Goal: Task Accomplishment & Management: Use online tool/utility

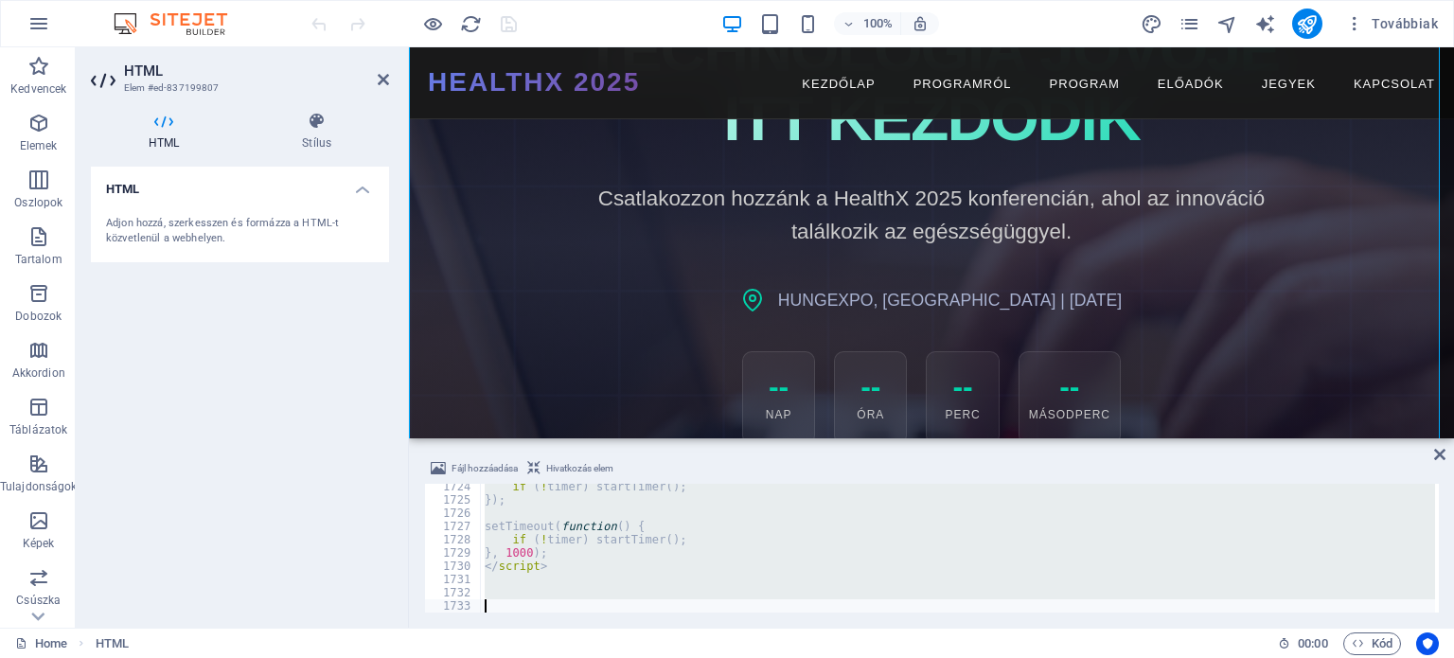
scroll to position [284, 0]
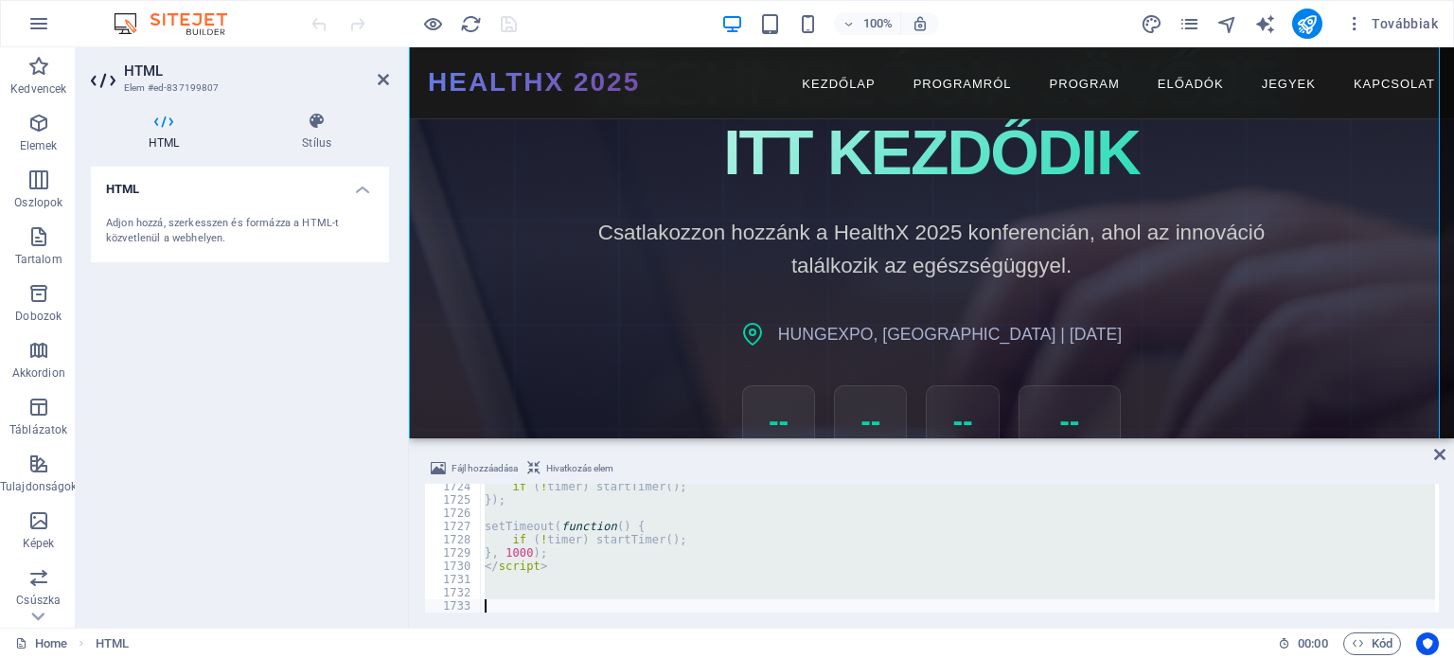
click at [1149, 541] on div "if ( ! timer ) startTimer ( ) ; }) ; setTimeout ( function ( ) { if ( ! timer )…" at bounding box center [958, 548] width 954 height 129
type textarea "if (!timer) startTimer();"
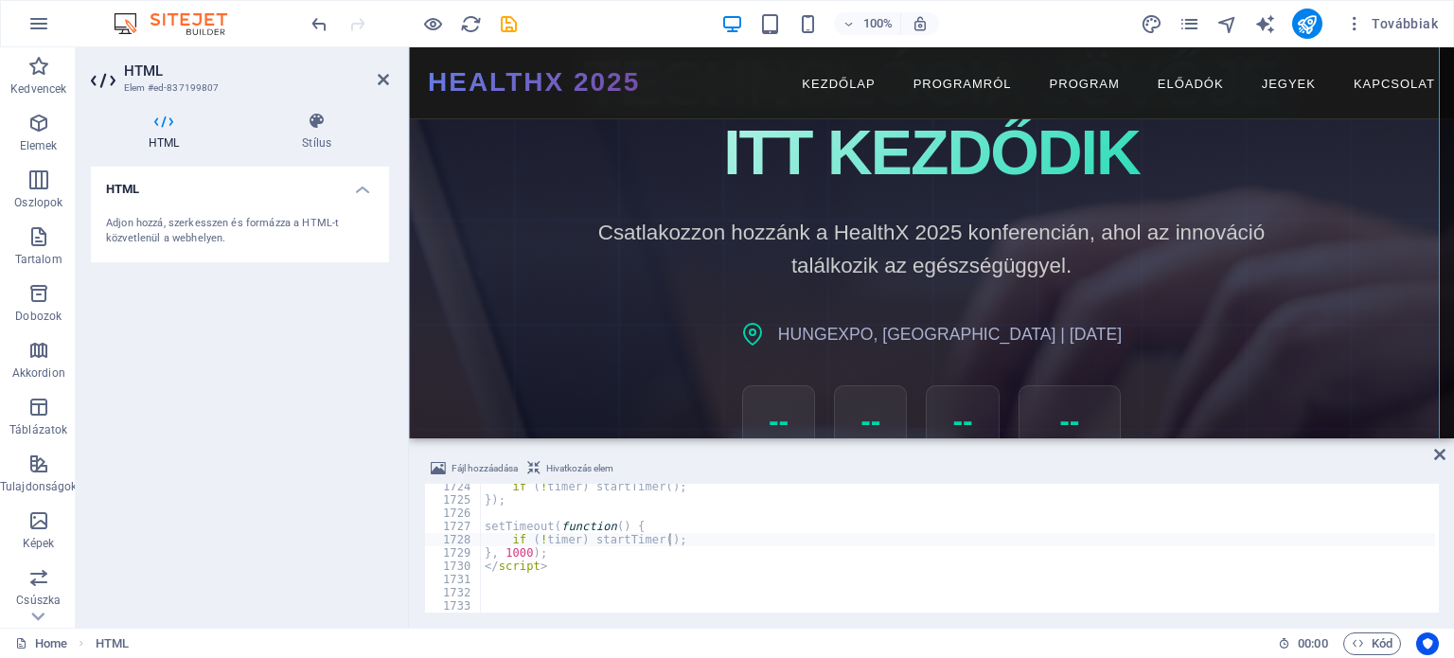
click at [187, 18] on img at bounding box center [180, 23] width 142 height 23
click at [320, 22] on icon "undo" at bounding box center [320, 24] width 22 height 22
click at [320, 22] on div at bounding box center [414, 24] width 212 height 30
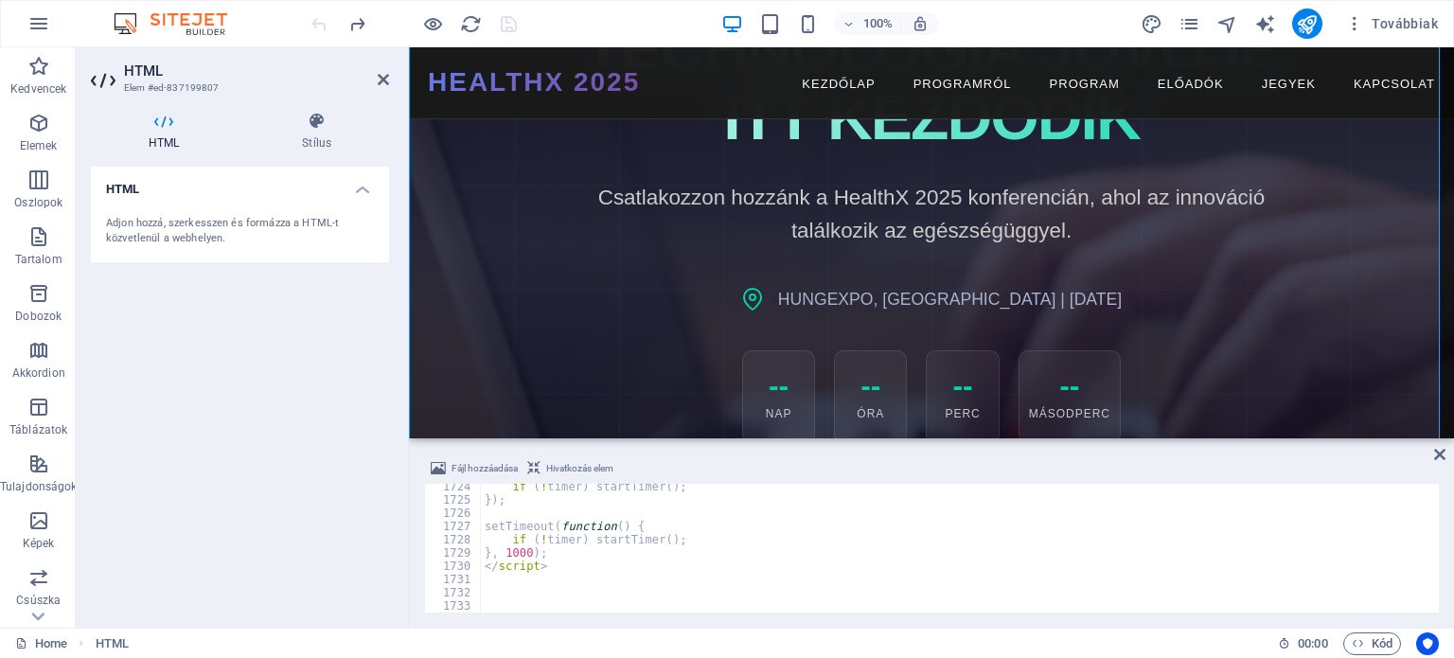
scroll to position [302, 0]
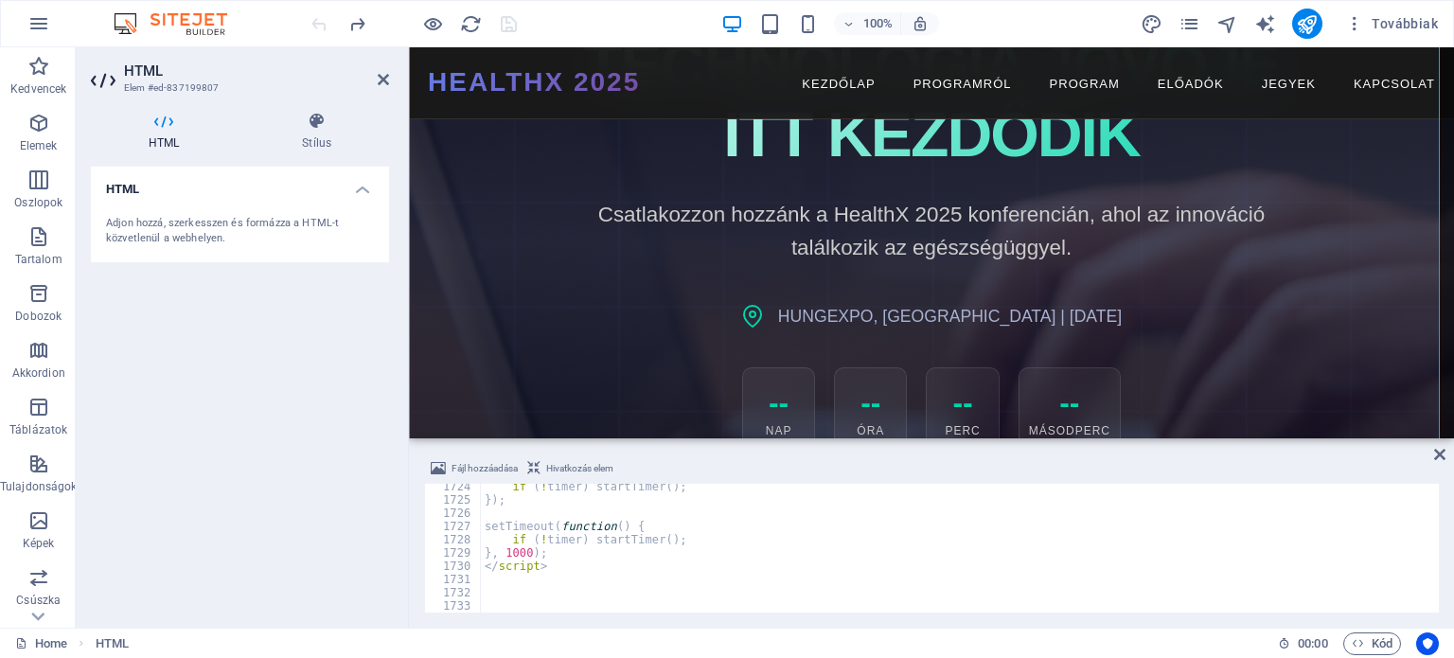
click at [149, 309] on div "HTML Adjon hozzá, szerkesszen és formázza a HTML-t közvetlenül a webhelyen." at bounding box center [240, 390] width 298 height 446
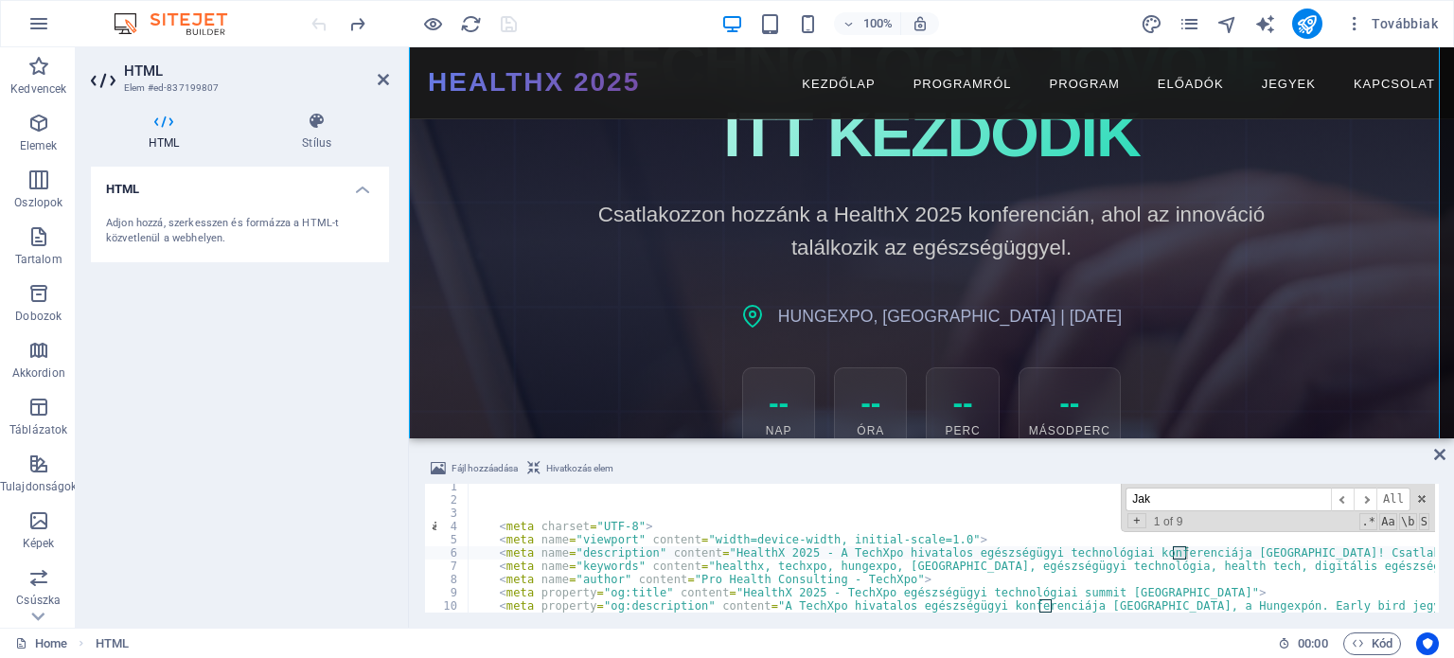
scroll to position [15452, 0]
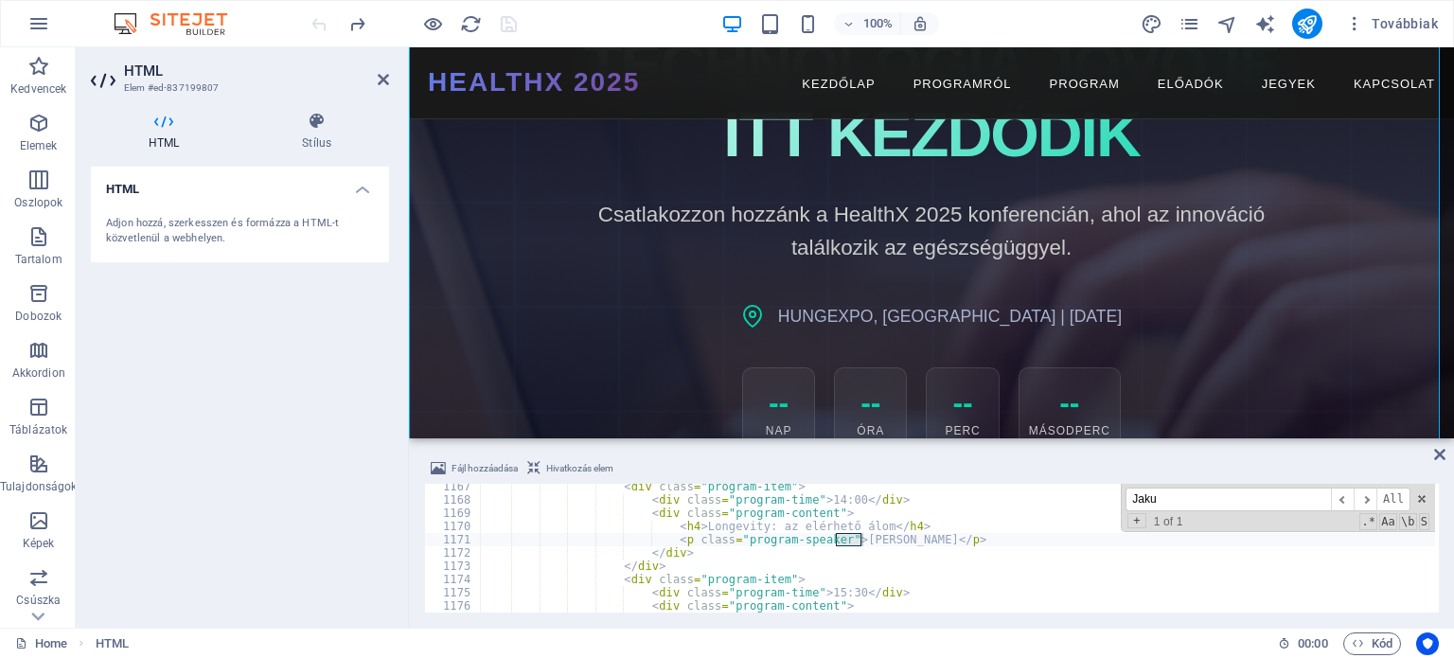
type input "Jaku"
click at [839, 537] on div "< div class = "program-item" > < div class = "program-time" > 14:00 </ div > < …" at bounding box center [958, 548] width 954 height 129
drag, startPoint x: 836, startPoint y: 537, endPoint x: 959, endPoint y: 538, distance: 123.0
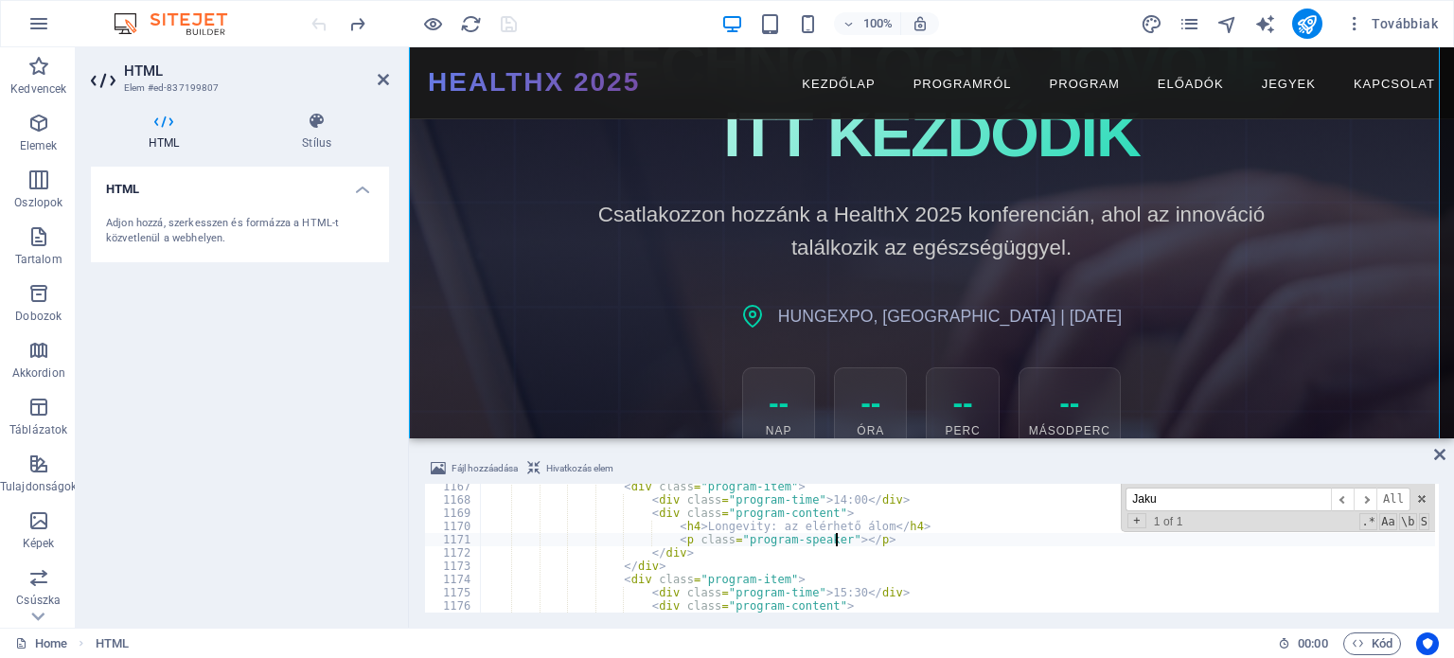
type textarea "</div>"
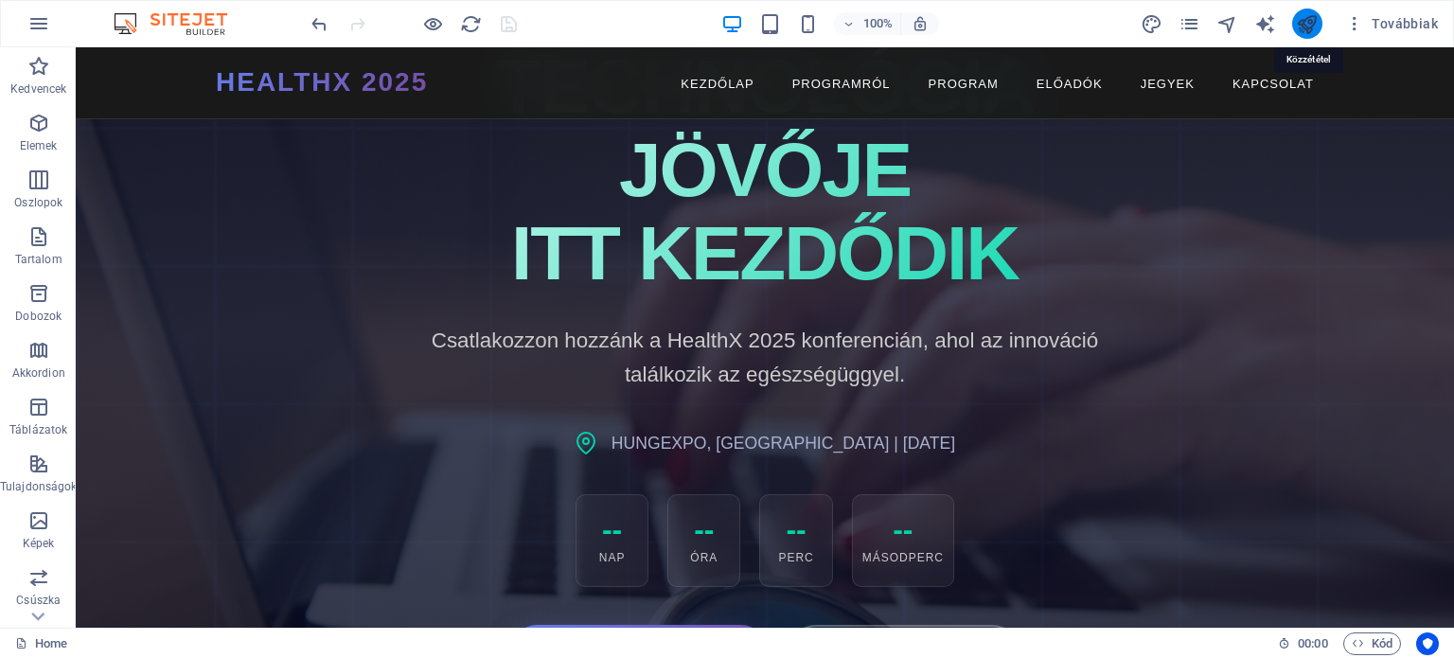
click at [1310, 21] on icon "publish" at bounding box center [1307, 24] width 22 height 22
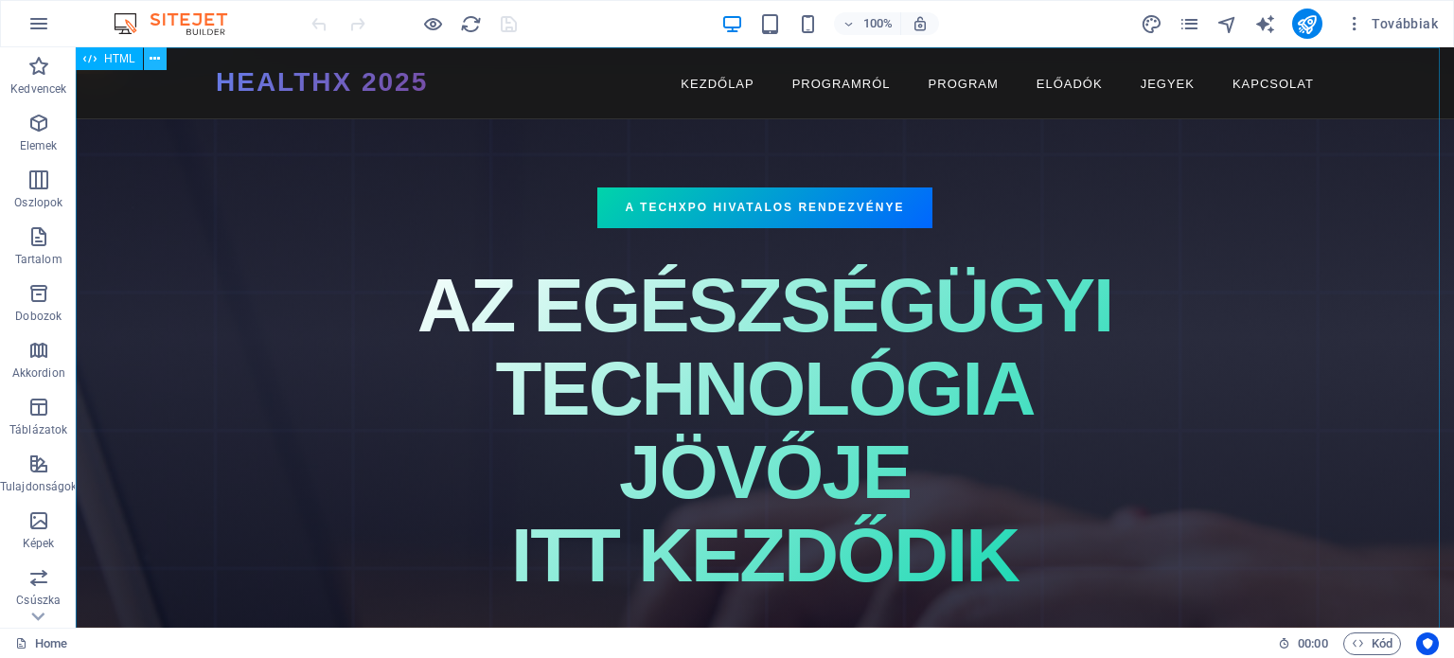
click at [158, 56] on icon at bounding box center [155, 59] width 10 height 20
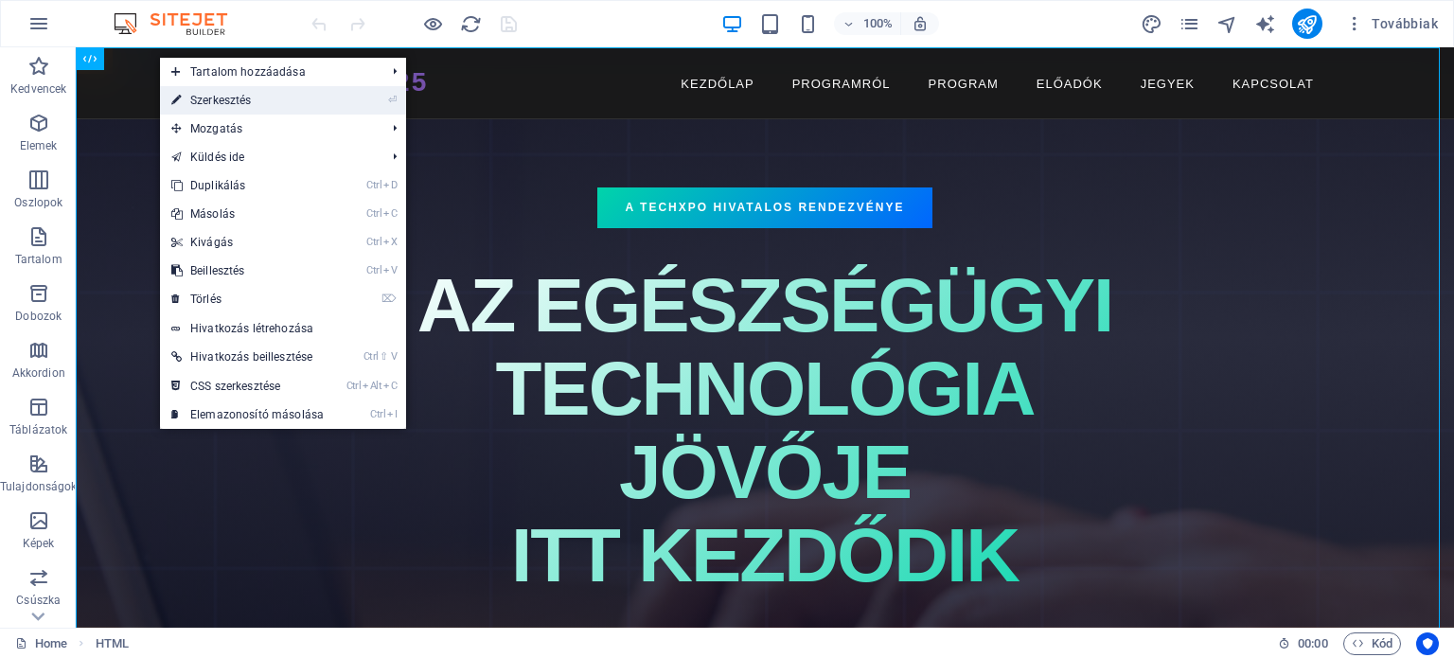
click at [214, 94] on link "⏎ Szerkesztés" at bounding box center [247, 100] width 175 height 28
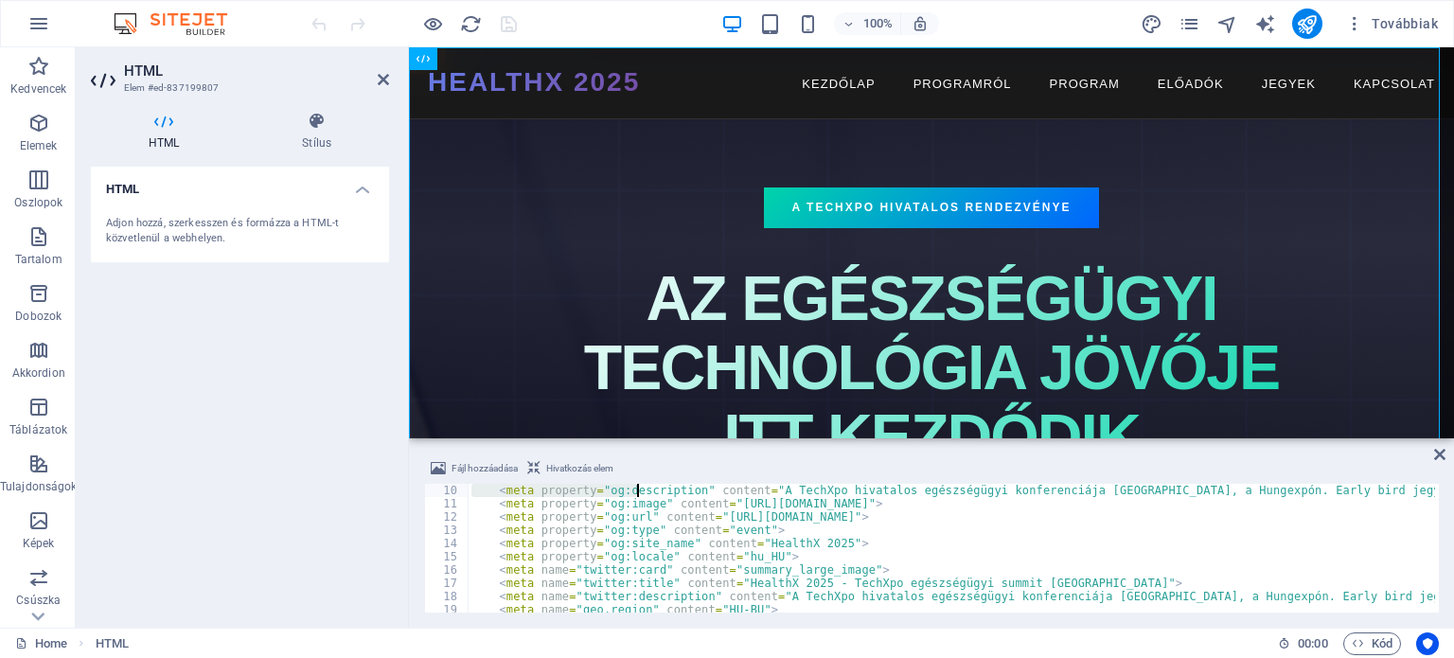
scroll to position [79, 0]
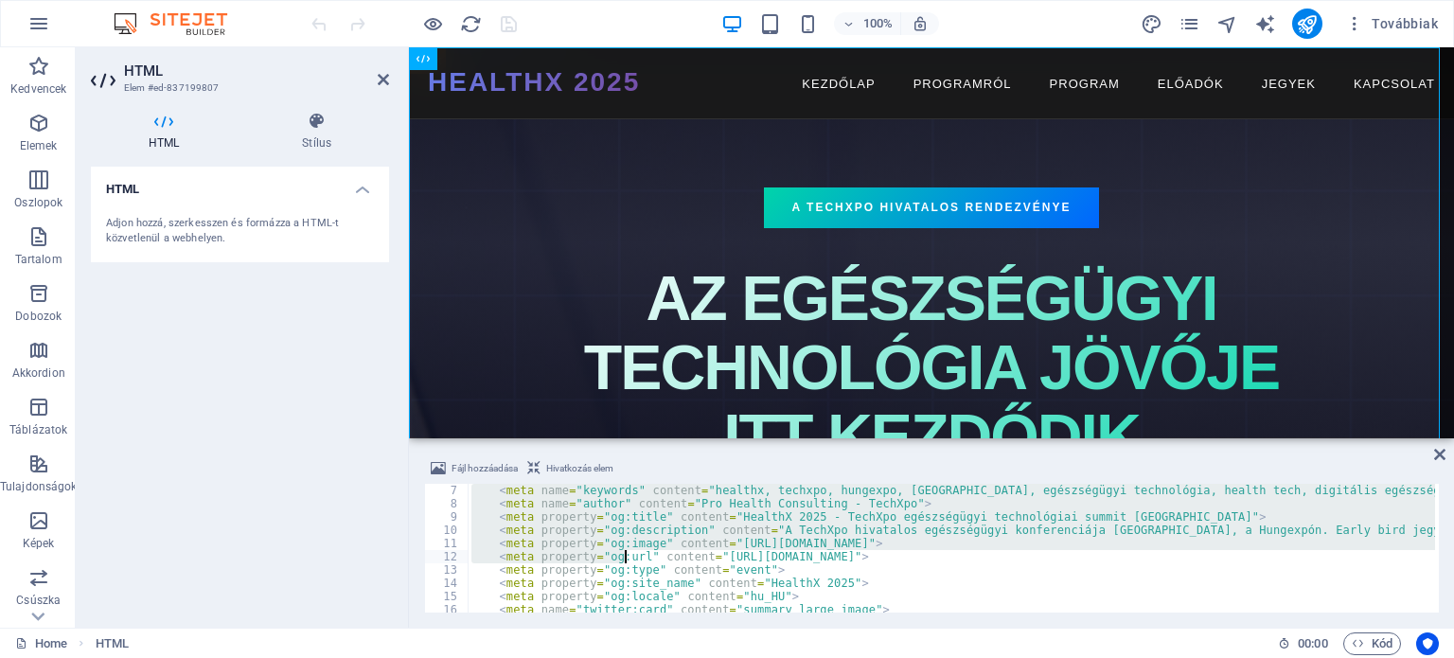
drag, startPoint x: 485, startPoint y: 528, endPoint x: 626, endPoint y: 556, distance: 142.9
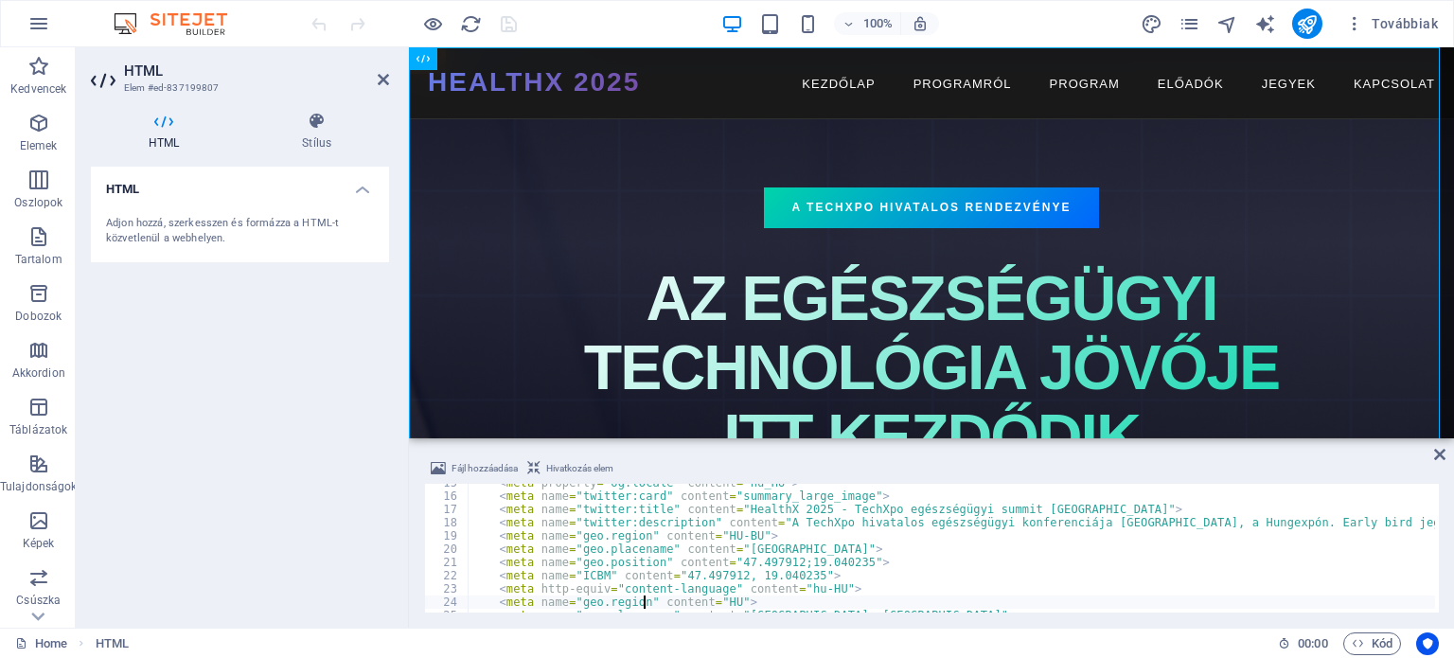
type textarea "<meta name="geo.placename" content="[GEOGRAPHIC_DATA], [GEOGRAPHIC_DATA]">"
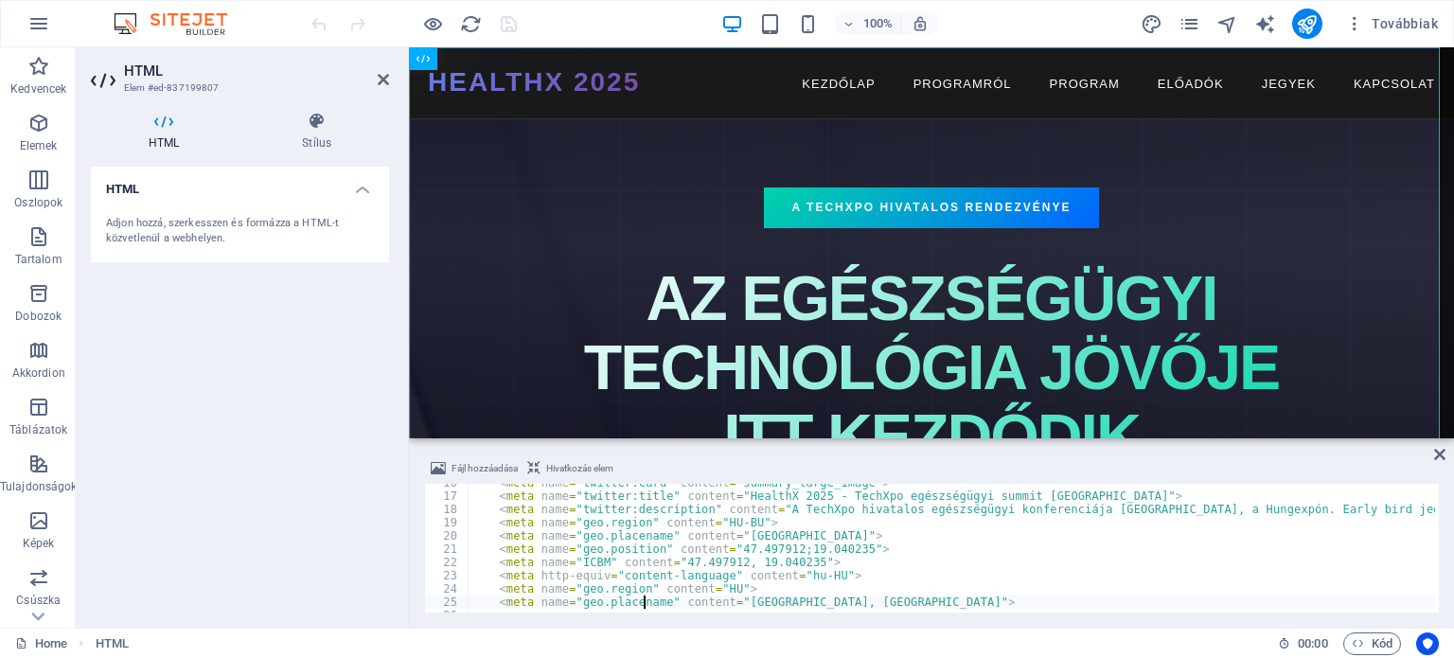
scroll to position [220, 0]
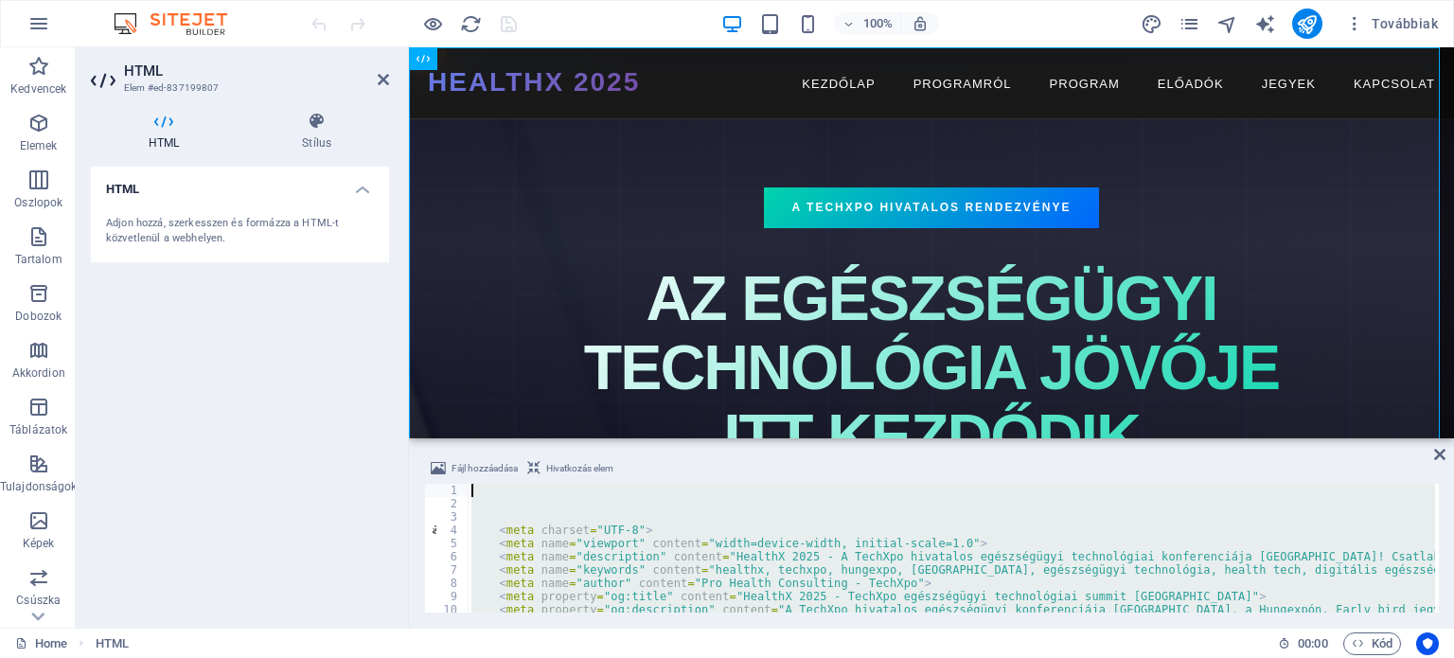
scroll to position [0, 0]
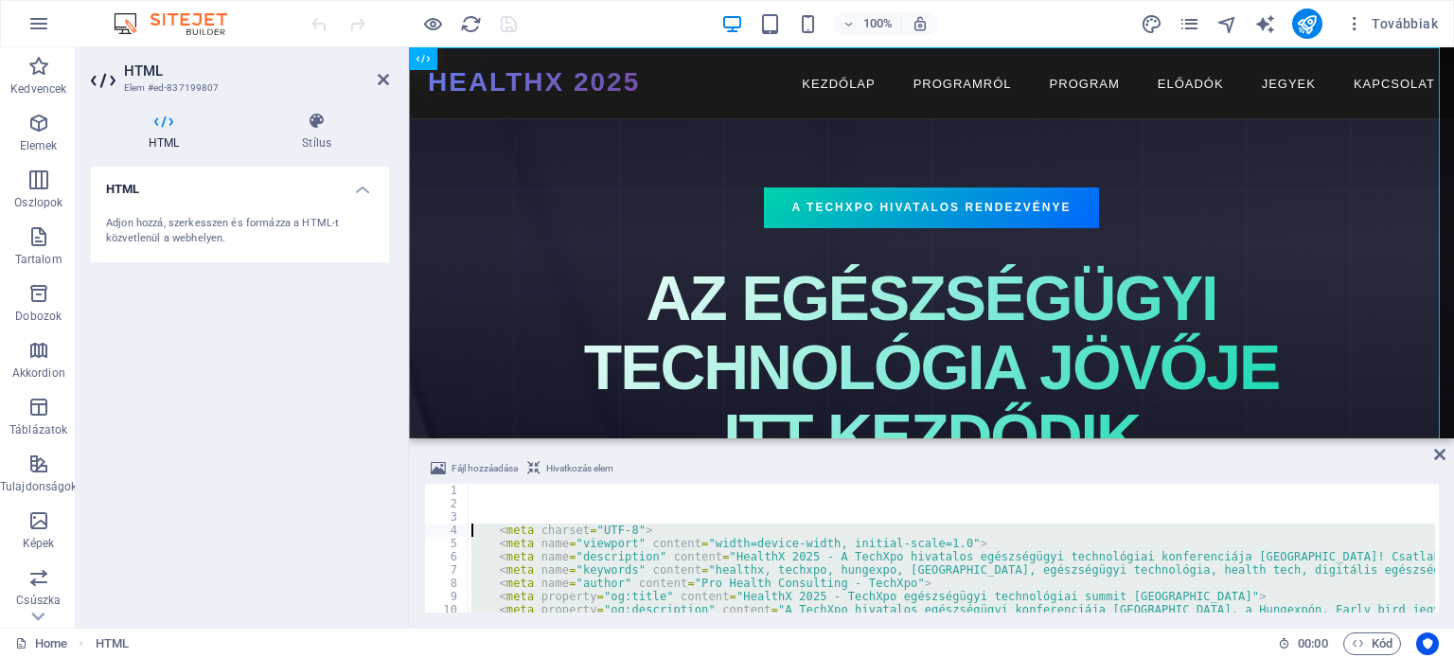
drag, startPoint x: 855, startPoint y: 588, endPoint x: 459, endPoint y: 537, distance: 398.8
click at [459, 537] on div "<meta name="twitter:description" content="A TechXpo hivatalos egészségügyi konf…" at bounding box center [931, 548] width 1014 height 129
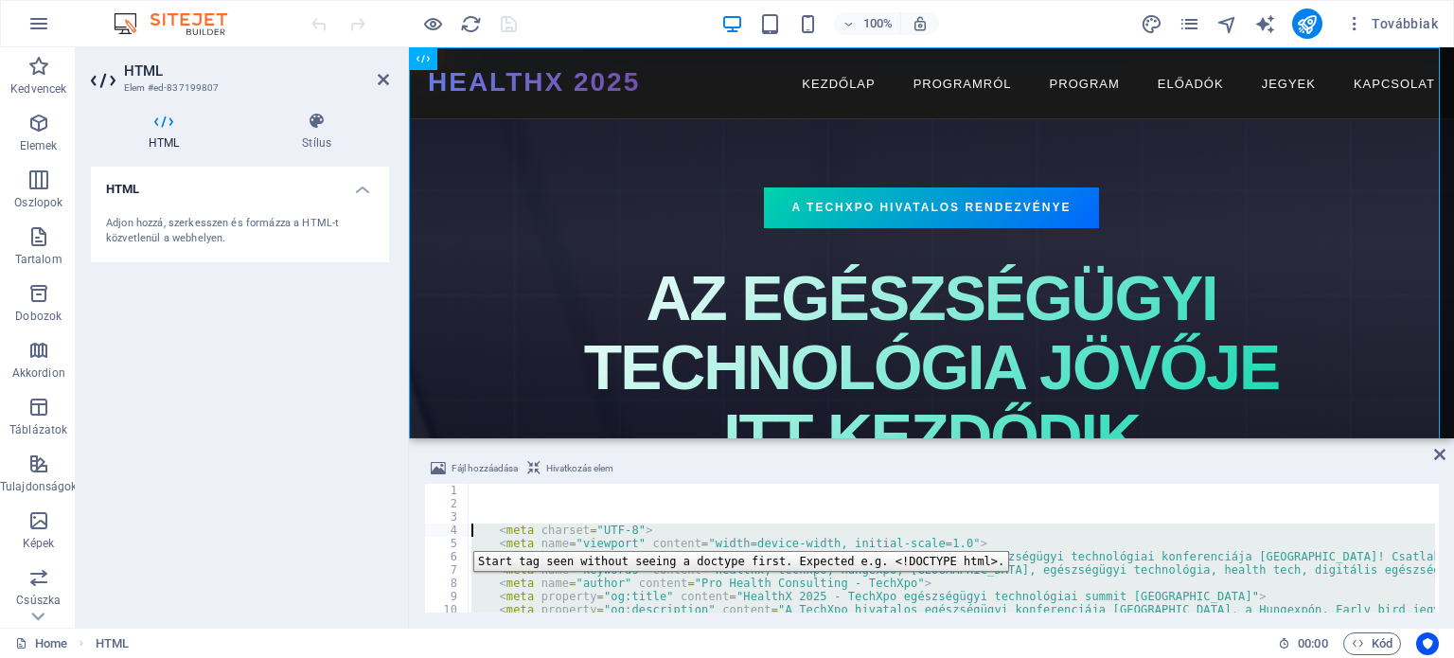
paste textarea "name="twitter:description" content="A TechXpo hivatalos egészségügyi konferenci…"
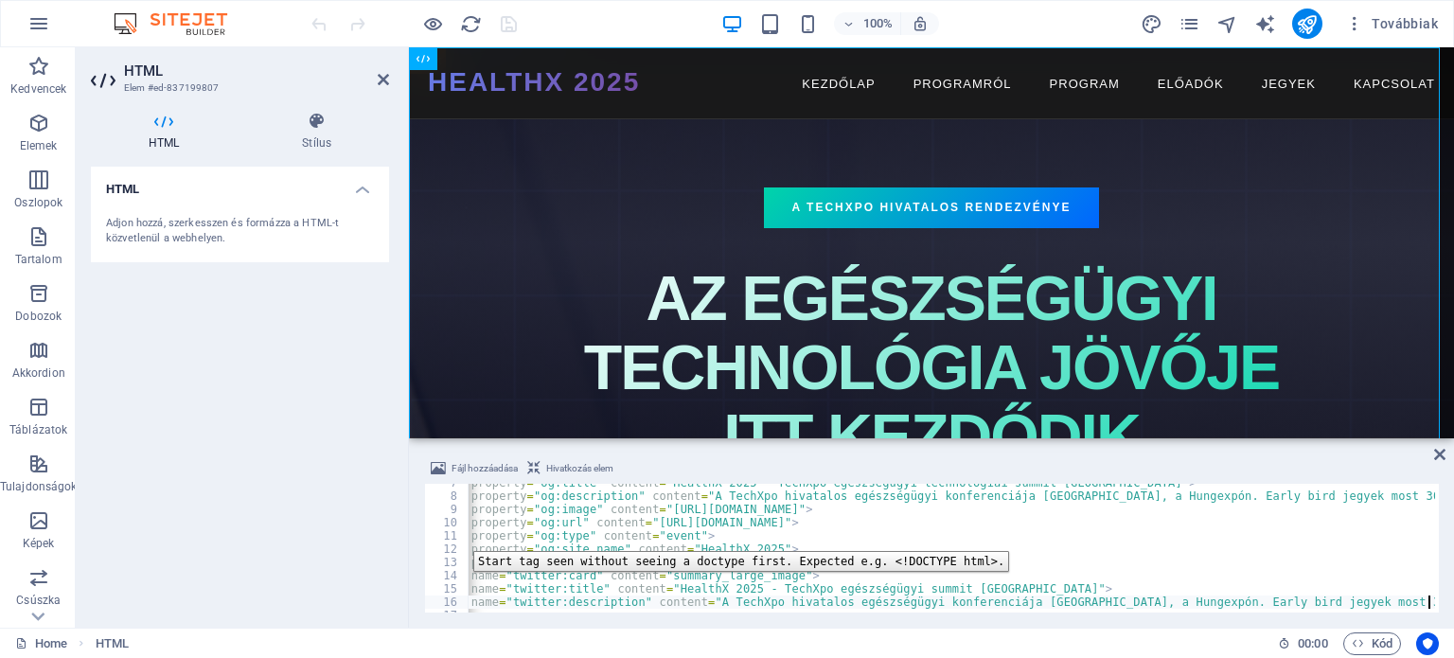
scroll to position [0, 70]
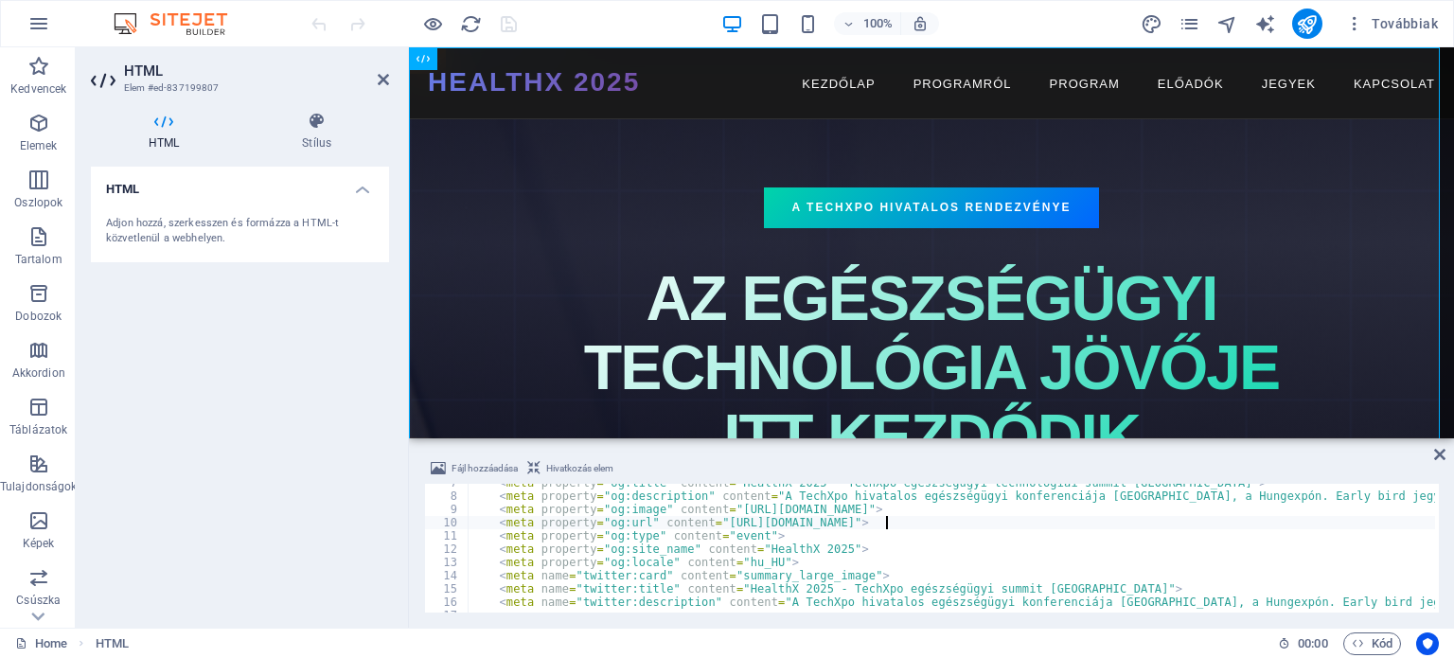
scroll to position [0, 0]
type textarea "<meta name="twitter:description" content="A TechXpo hivatalos egészségügyi konf…"
type textarea "</script>"
type textarea "<title>HealthX 2025 | TechXpo egészségügyi summit - [GEOGRAPHIC_DATA]</title>"
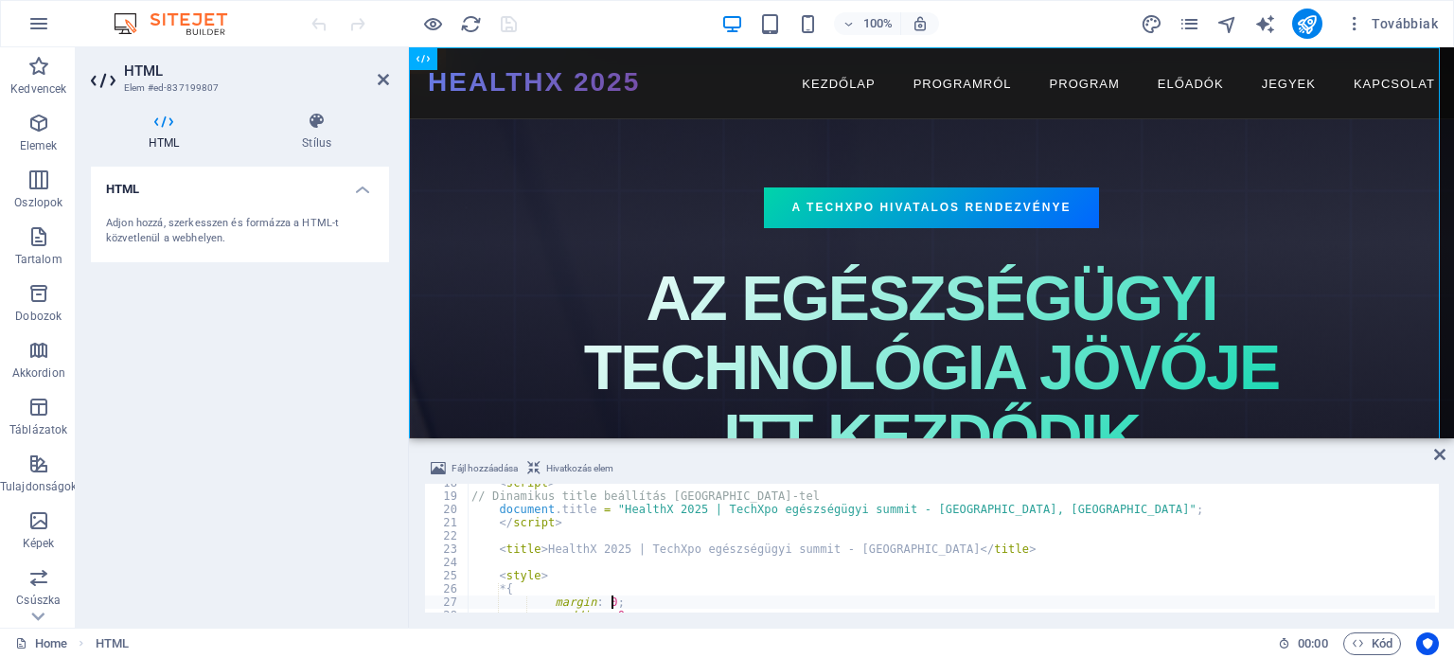
scroll to position [233, 0]
type textarea "<style>"
type textarea "<title>HealthX 2025 | TechXpo egészségügyi summit - [GEOGRAPHIC_DATA]</title>"
type textarea "<script>"
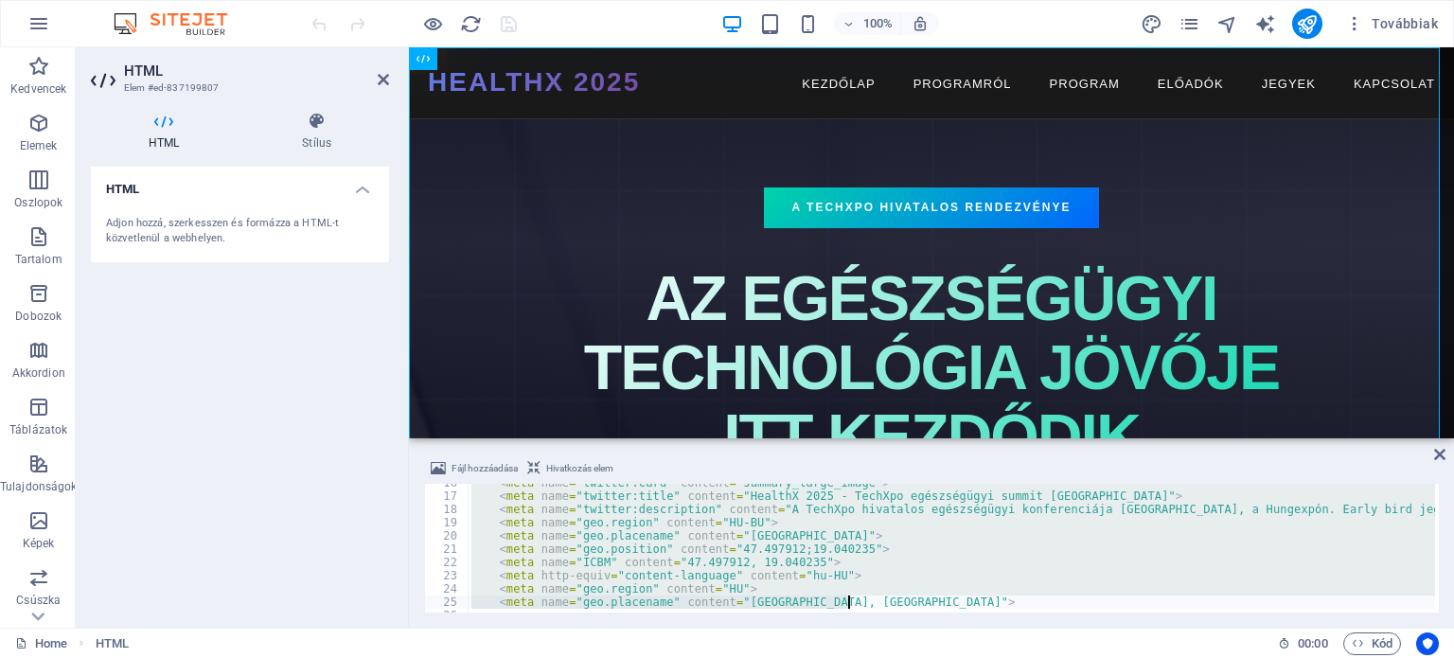
scroll to position [206, 0]
click at [893, 601] on div "< meta name = "twitter:card" content = "summary_large_image" > < meta name = "t…" at bounding box center [950, 548] width 967 height 129
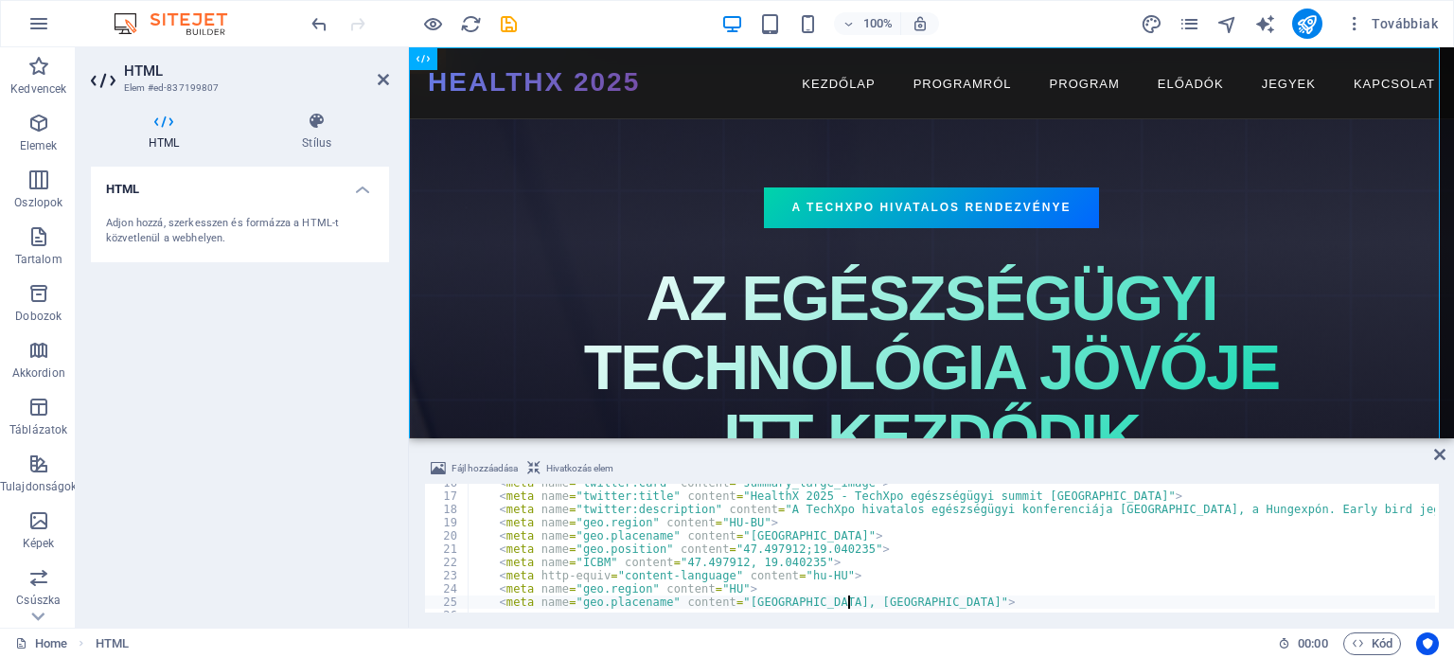
type textarea "<meta name="geo.placename" content="[GEOGRAPHIC_DATA], [GEOGRAPHIC_DATA]">"
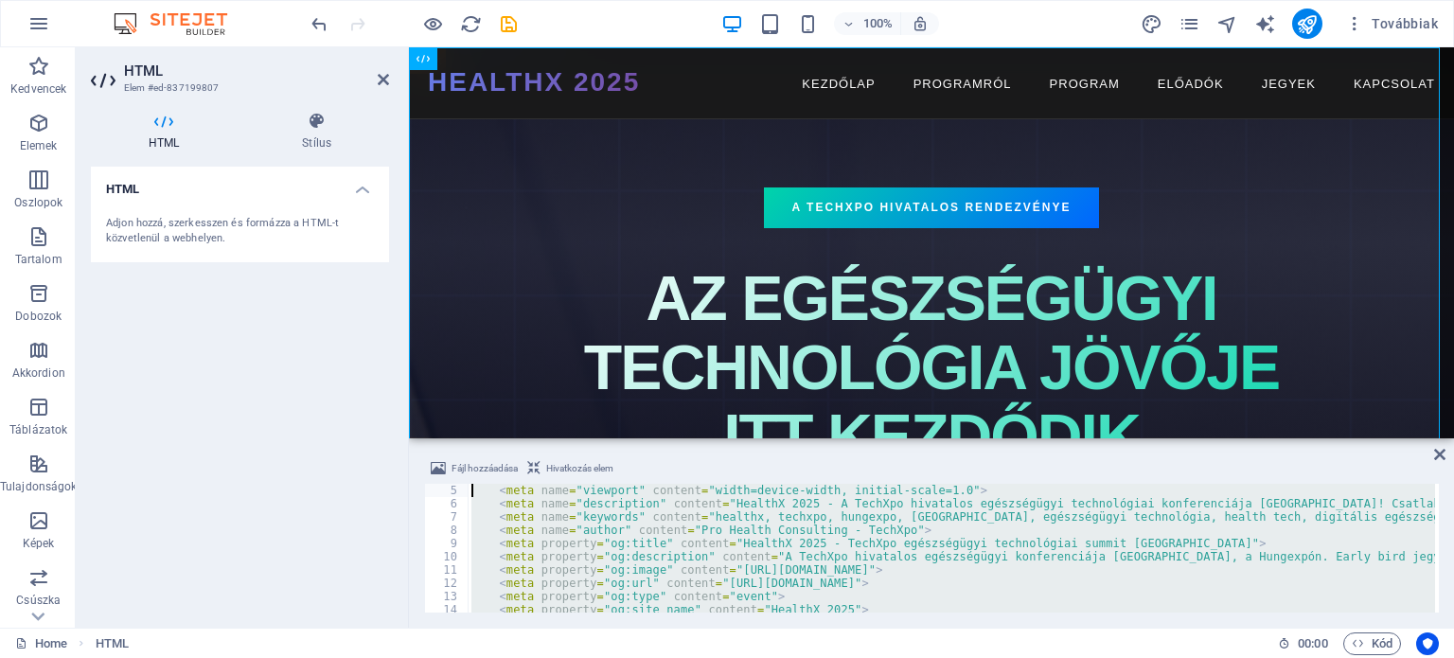
scroll to position [0, 0]
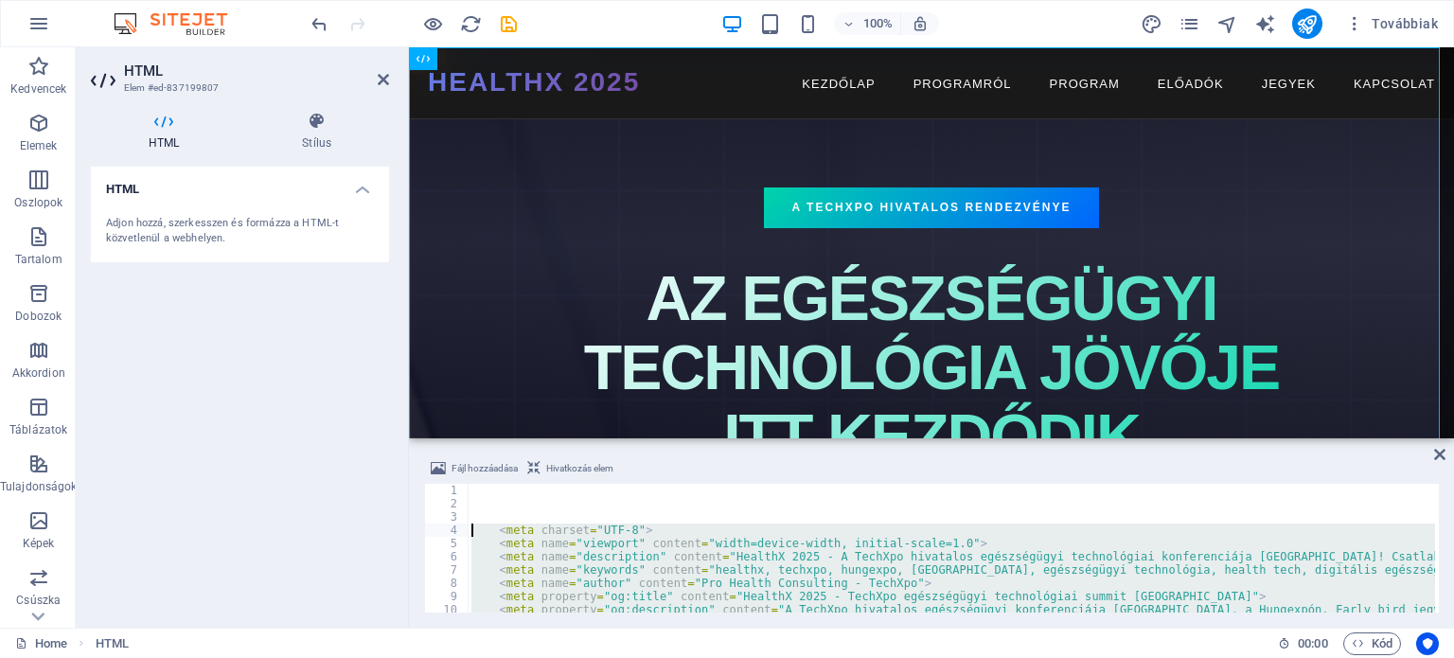
drag, startPoint x: 867, startPoint y: 572, endPoint x: 454, endPoint y: 533, distance: 414.4
click at [454, 533] on div "<script> 1 2 3 4 5 6 7 8 9 10 11 12 < meta charset = "UTF-8" > < meta name = "v…" at bounding box center [931, 548] width 1014 height 129
paste textarea "name="twitter:description" content="A TechXpo hivatalos egészségügyi konferenci…"
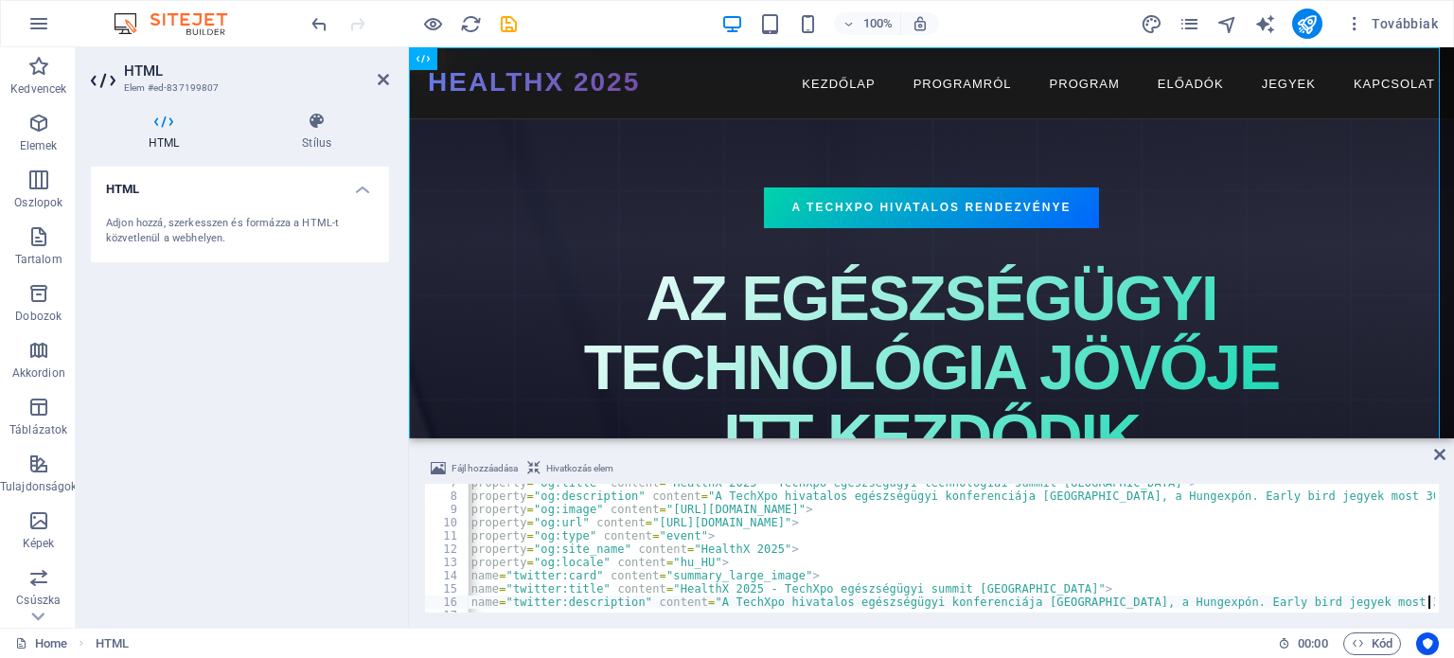
scroll to position [0, 70]
type textarea "<meta name="description" content="HealthX 2025 - A TechXpo hivatalos egészségüg…"
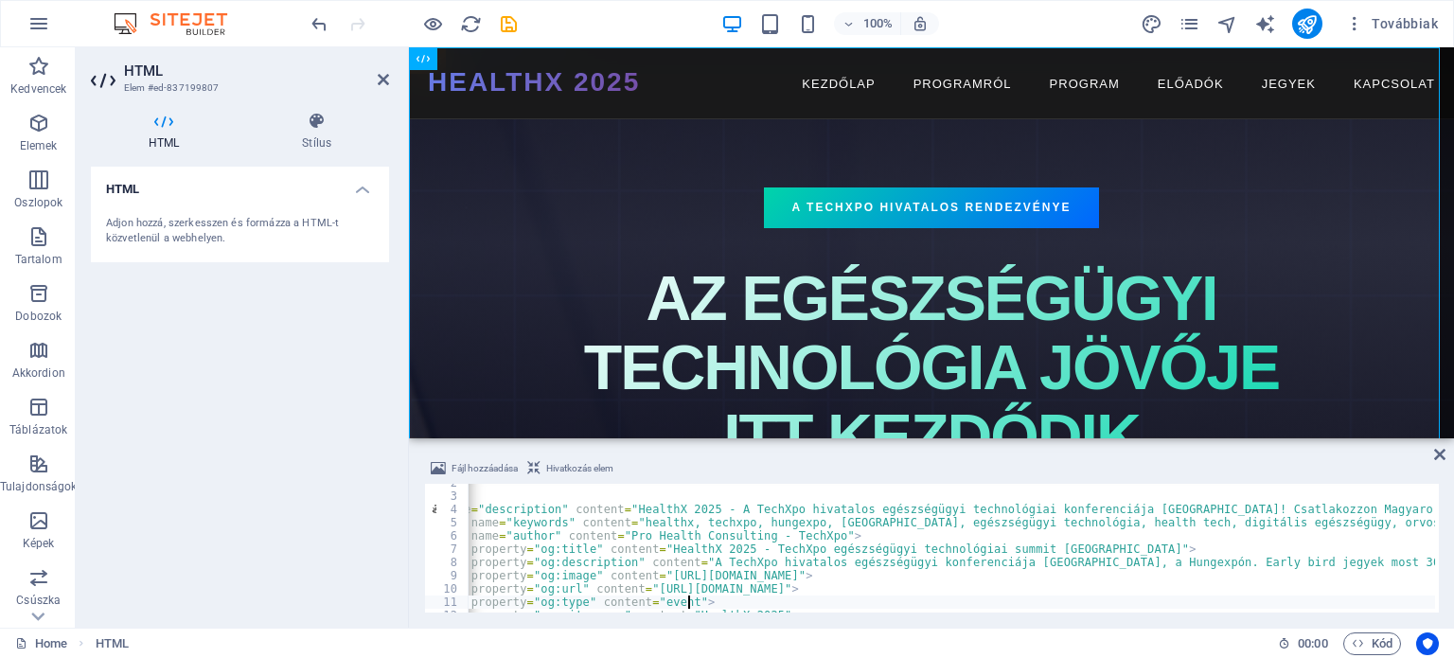
scroll to position [47, 0]
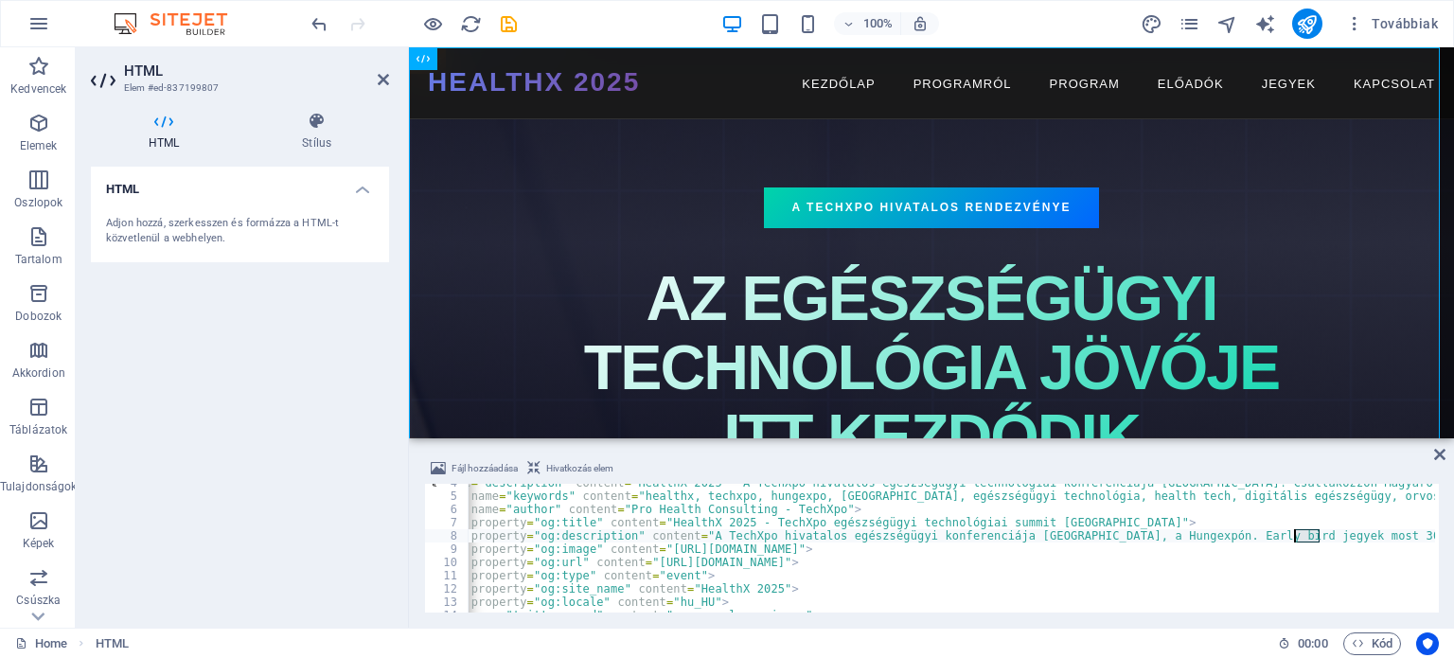
drag, startPoint x: 1317, startPoint y: 535, endPoint x: 1296, endPoint y: 533, distance: 21.8
type textarea "<meta name="twitter:description" content="A TechXpo hivatalos egészségügyi konf…"
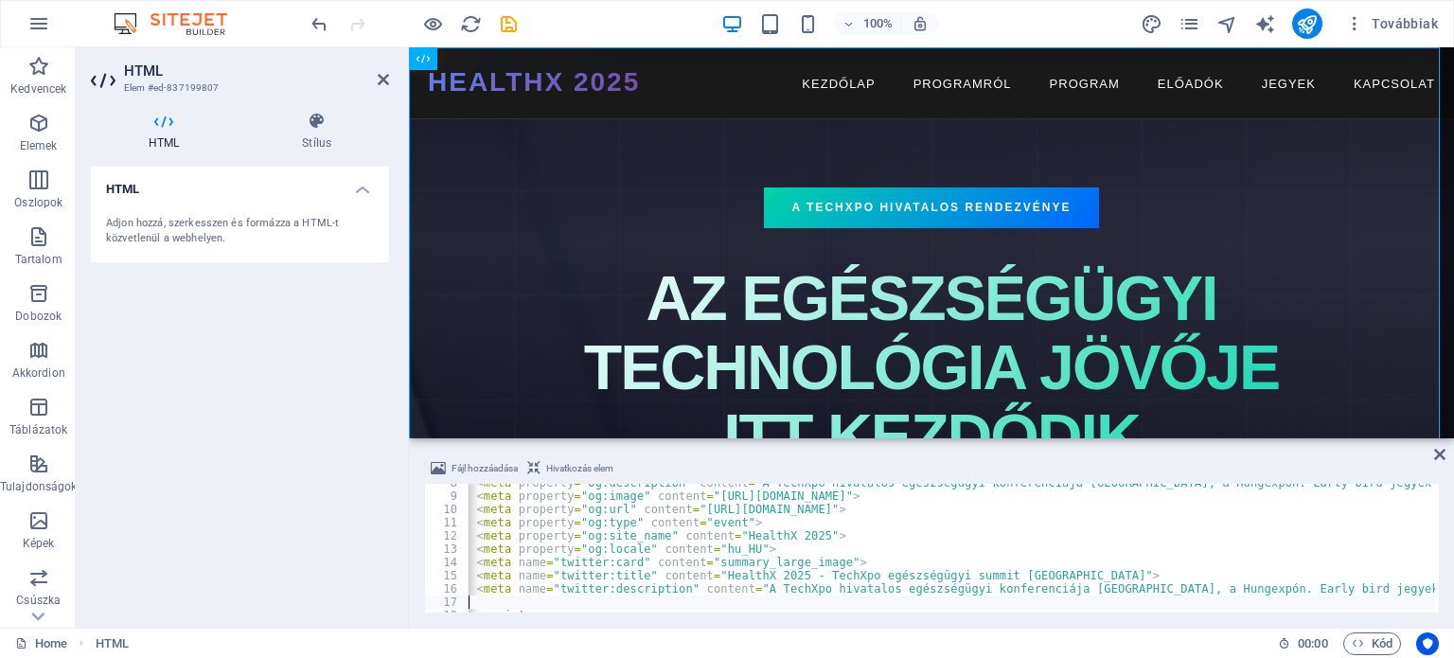
scroll to position [0, 23]
drag, startPoint x: 696, startPoint y: 495, endPoint x: 1003, endPoint y: 498, distance: 306.6
paste textarea "hu/images/0/18838188/[URL][DOMAIN_NAME]"
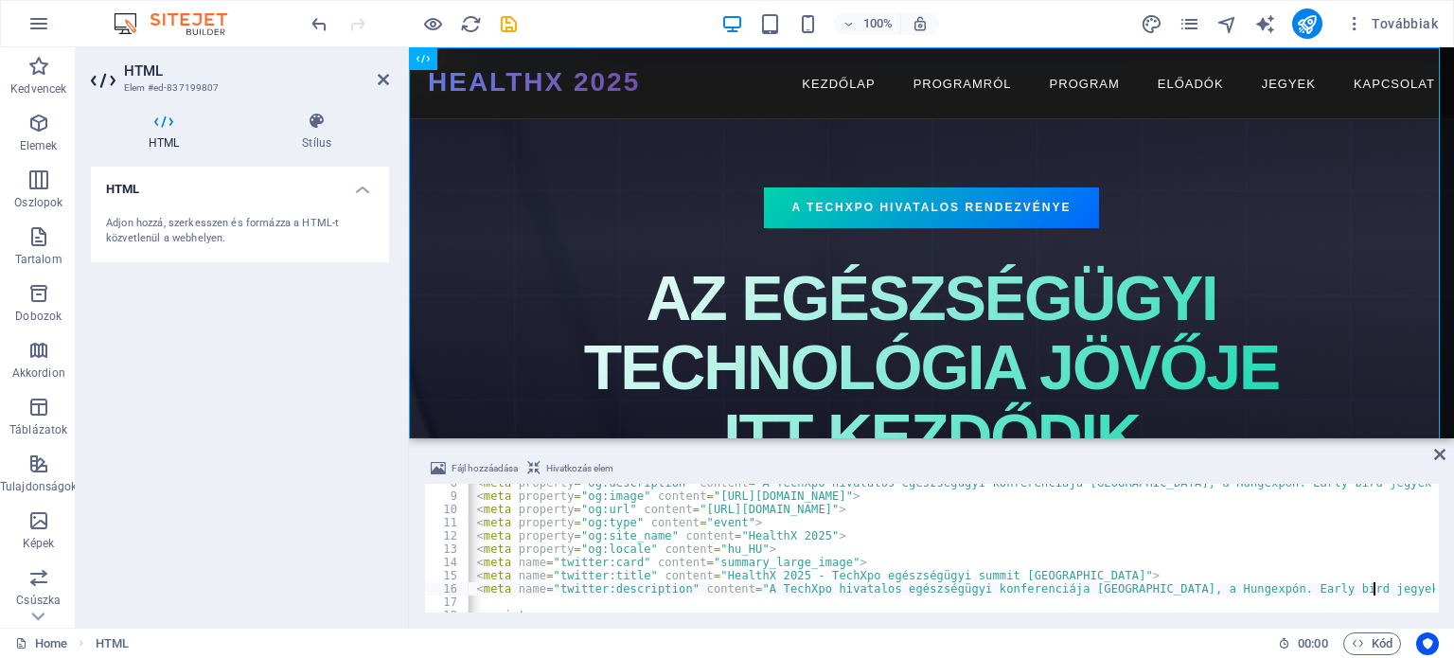
type textarea "<meta name="twitter:description" content="A TechXpo hivatalos egészségügyi konf…"
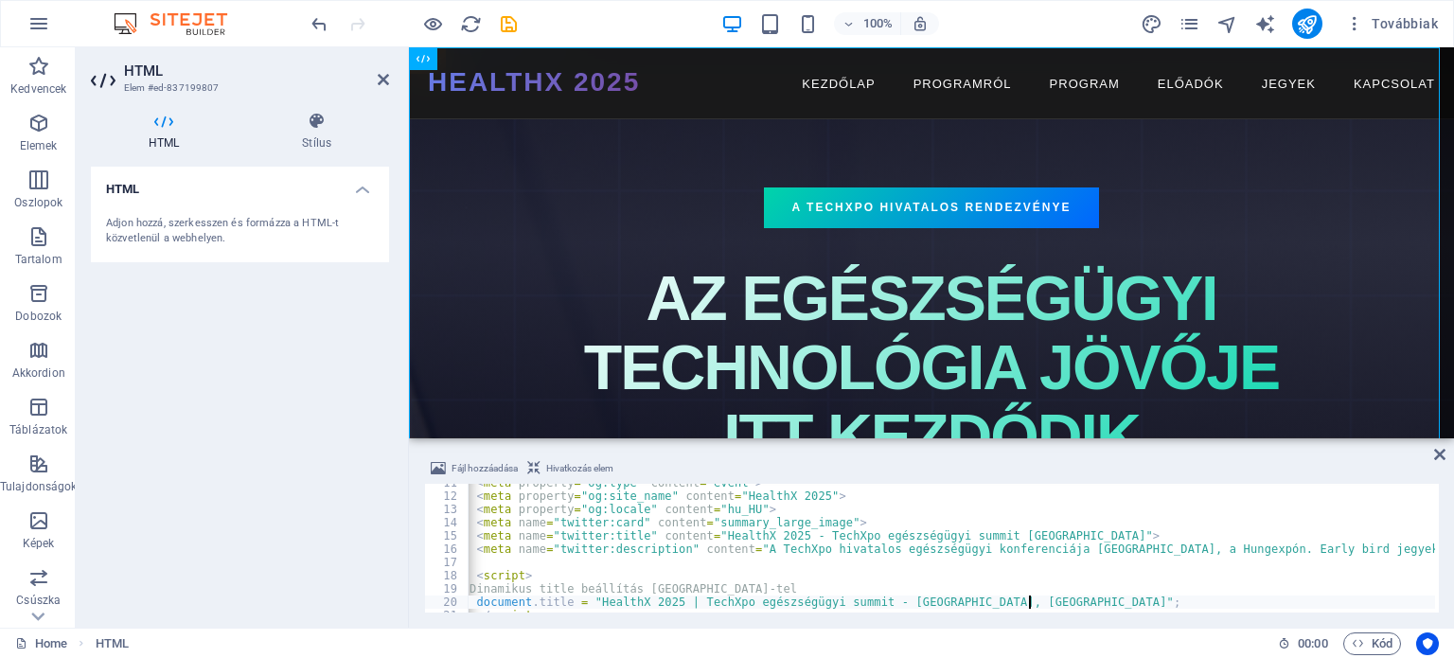
scroll to position [140, 0]
type textarea "</script>"
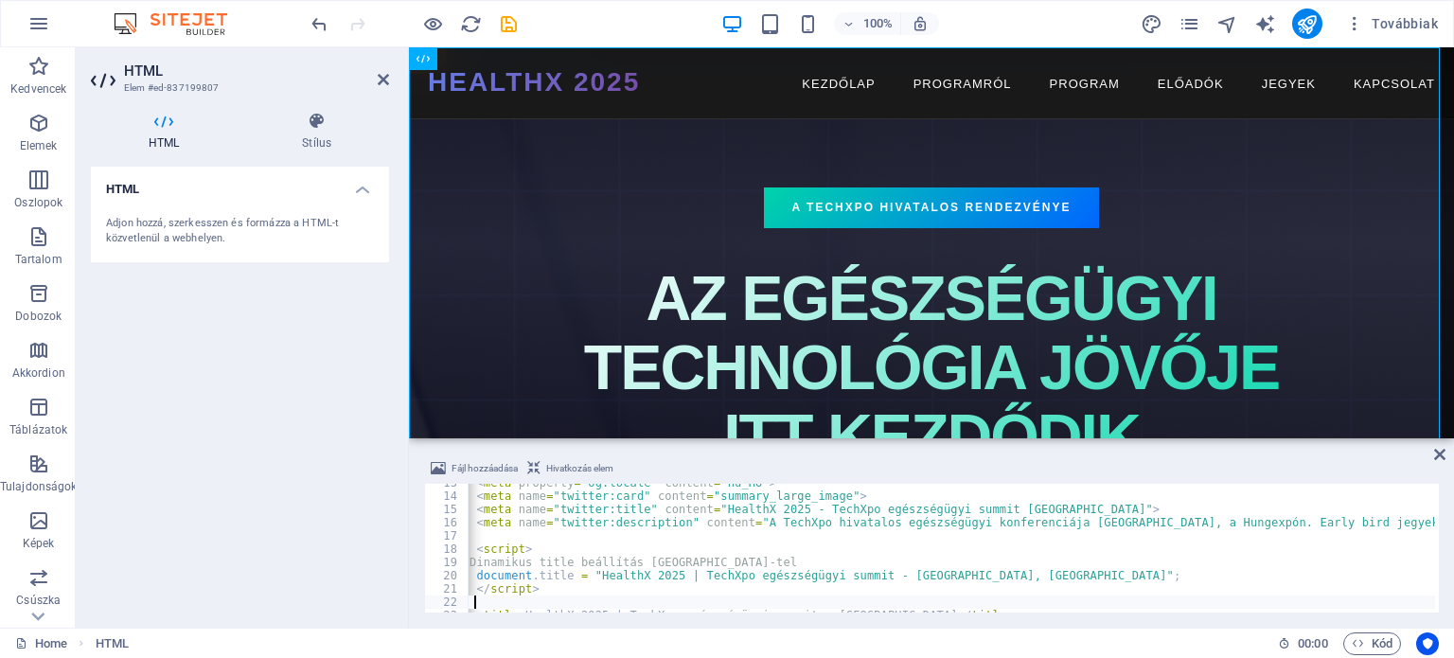
scroll to position [167, 0]
type textarea "<title>HealthX 2025 | TechXpo egészségügyi summit - [GEOGRAPHIC_DATA]</title>"
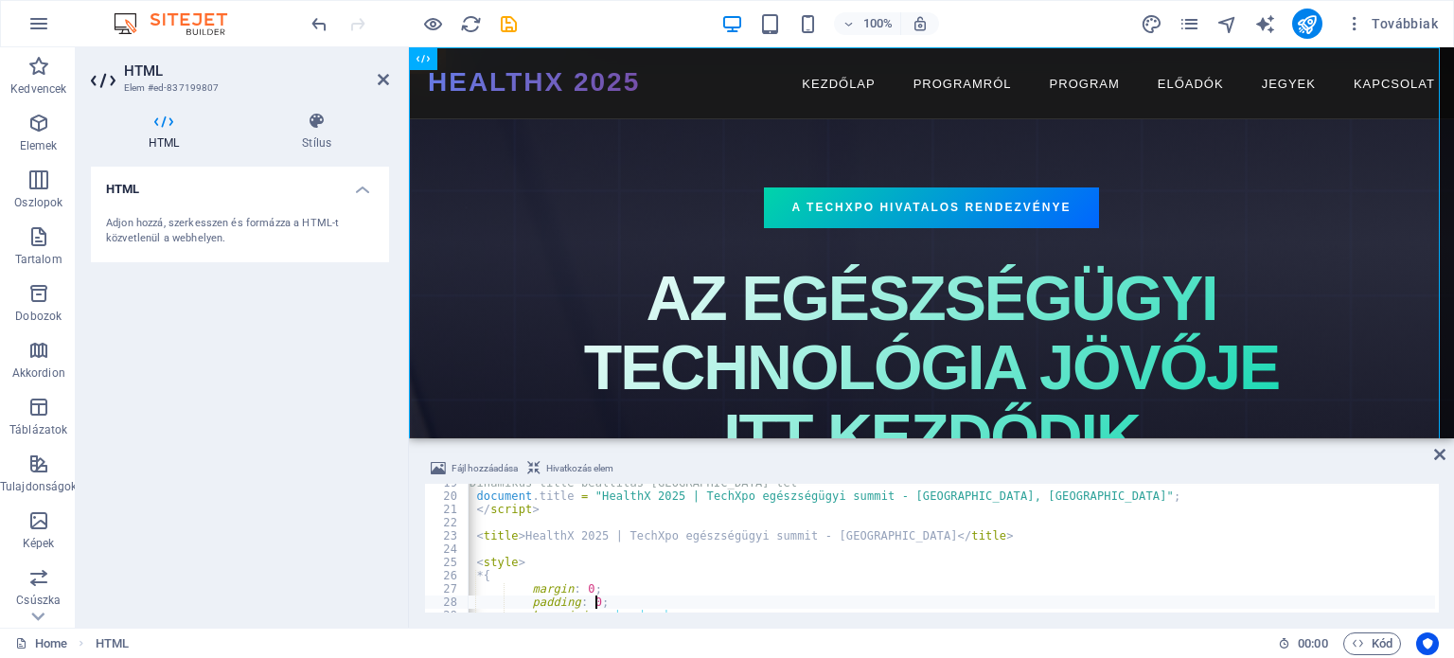
scroll to position [259, 0]
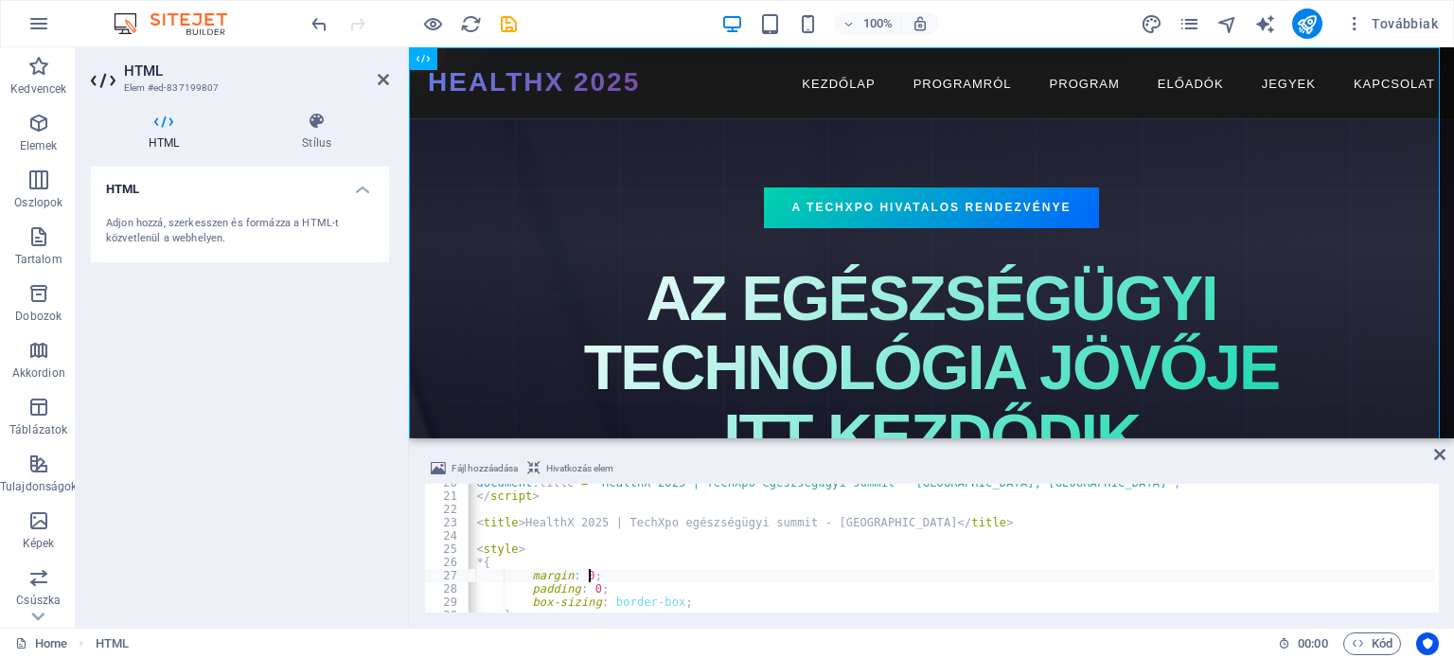
type textarea "<style>"
type textarea "<title>HealthX 2025 | TechXpo egészségügyi summit - [GEOGRAPHIC_DATA]</title>"
type textarea "<script>"
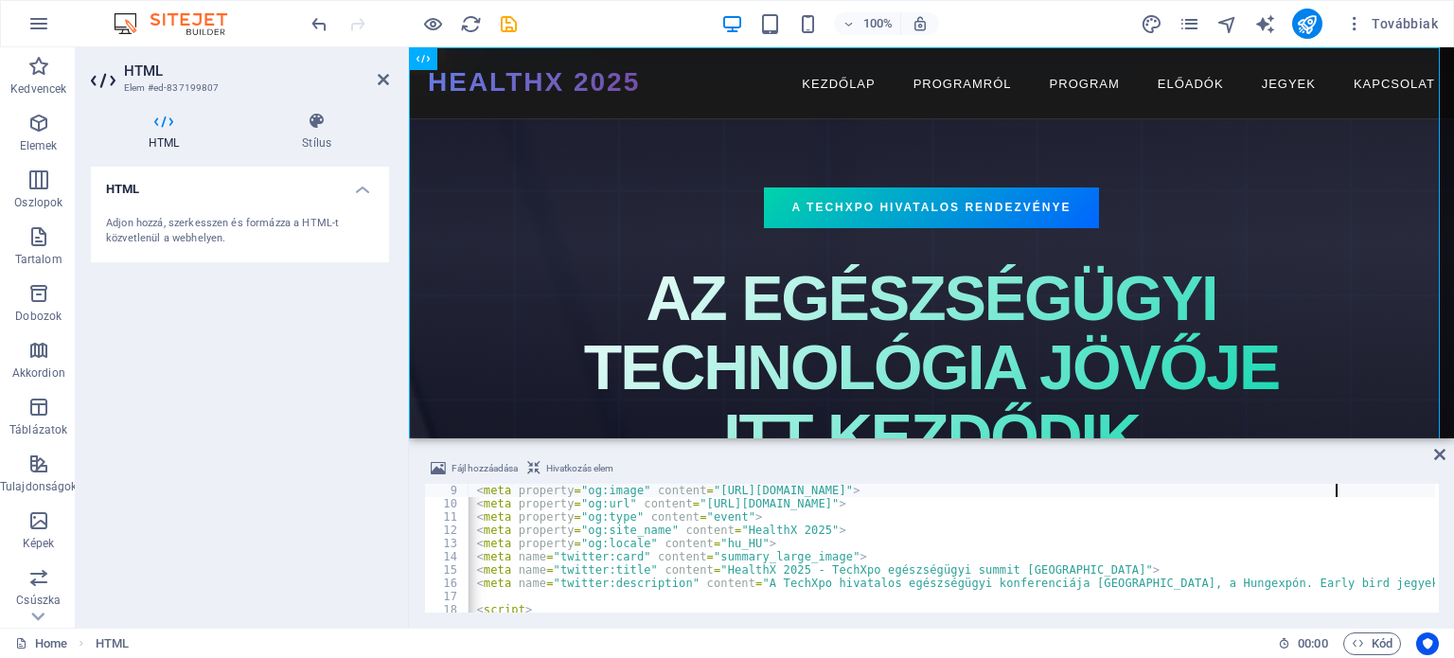
scroll to position [106, 0]
type textarea "<meta name="description" content="HealthX 2025 - A TechXpo hivatalos egészségüg…"
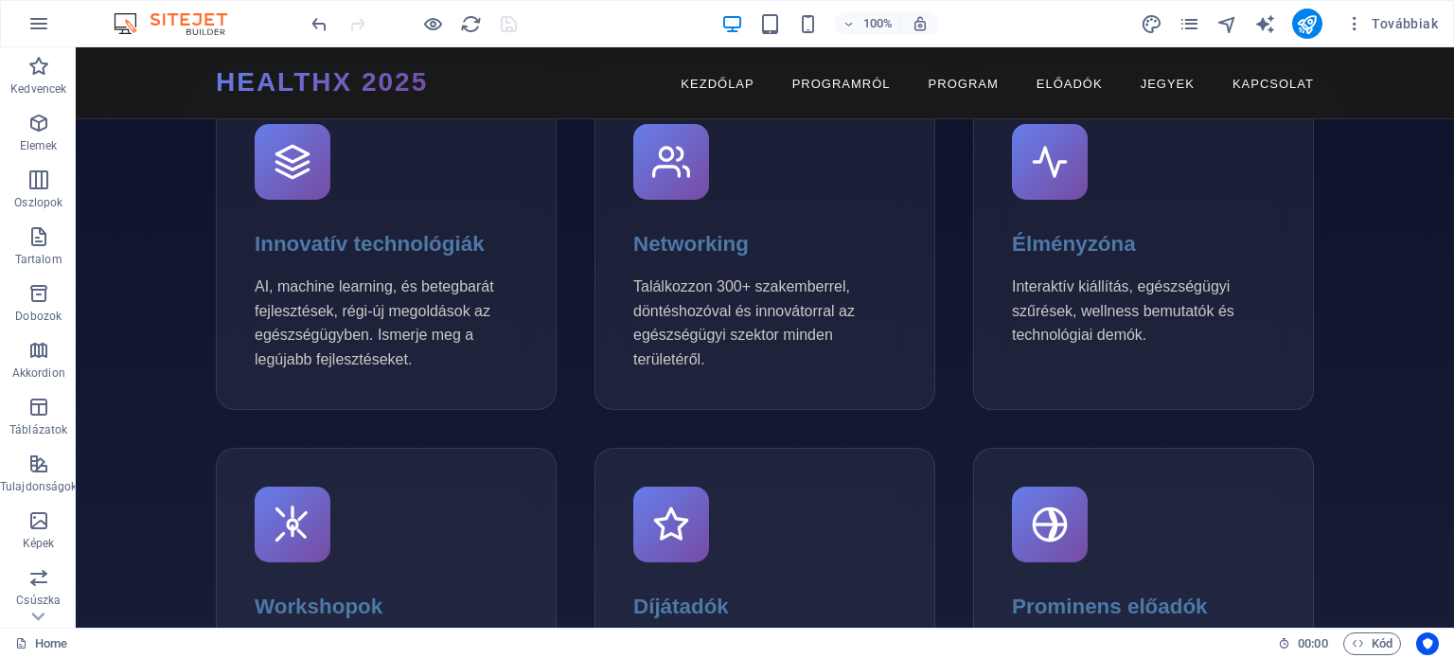
scroll to position [0, 0]
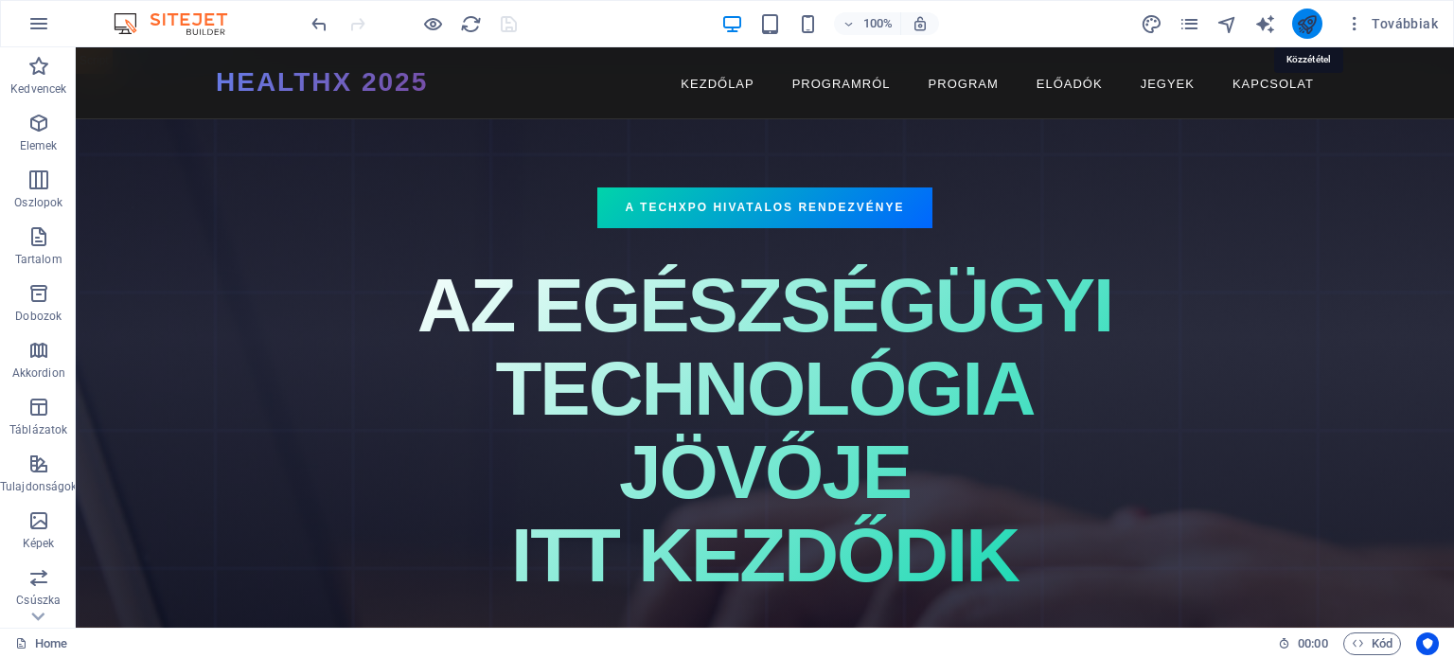
click at [1309, 26] on icon "publish" at bounding box center [1307, 24] width 22 height 22
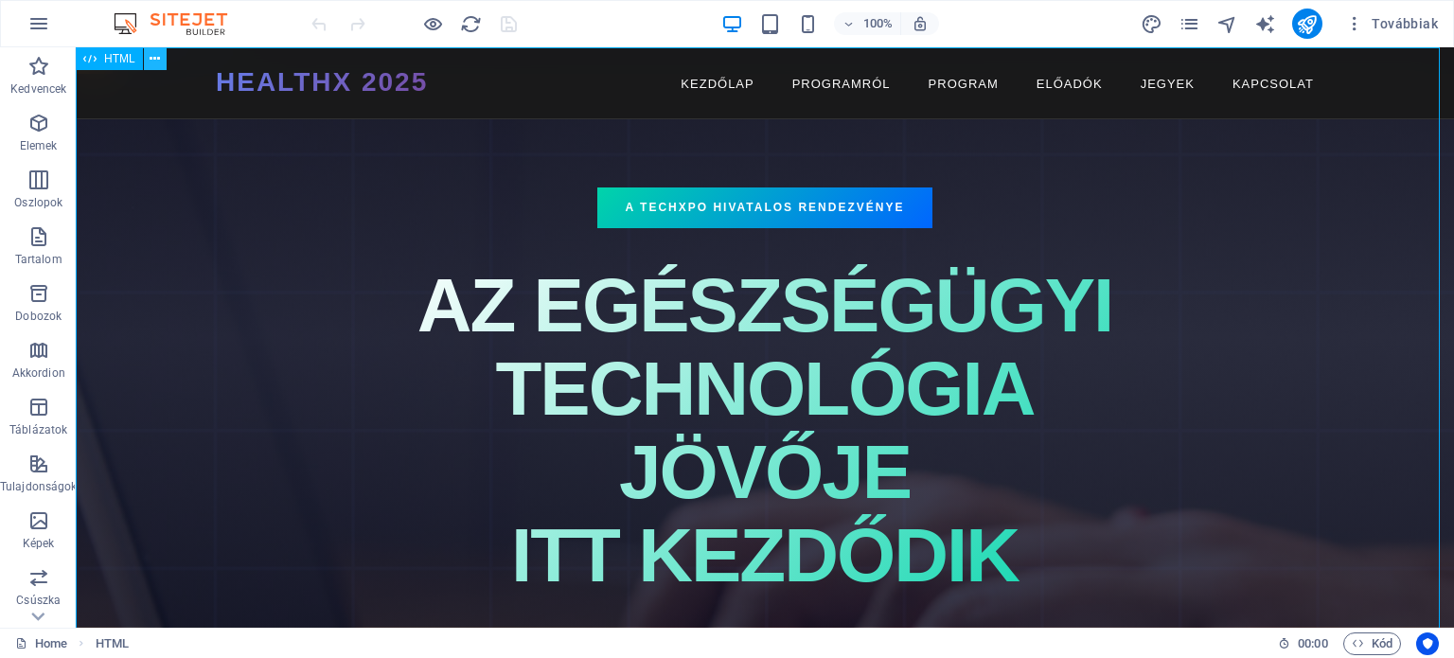
click at [155, 53] on icon at bounding box center [155, 59] width 10 height 20
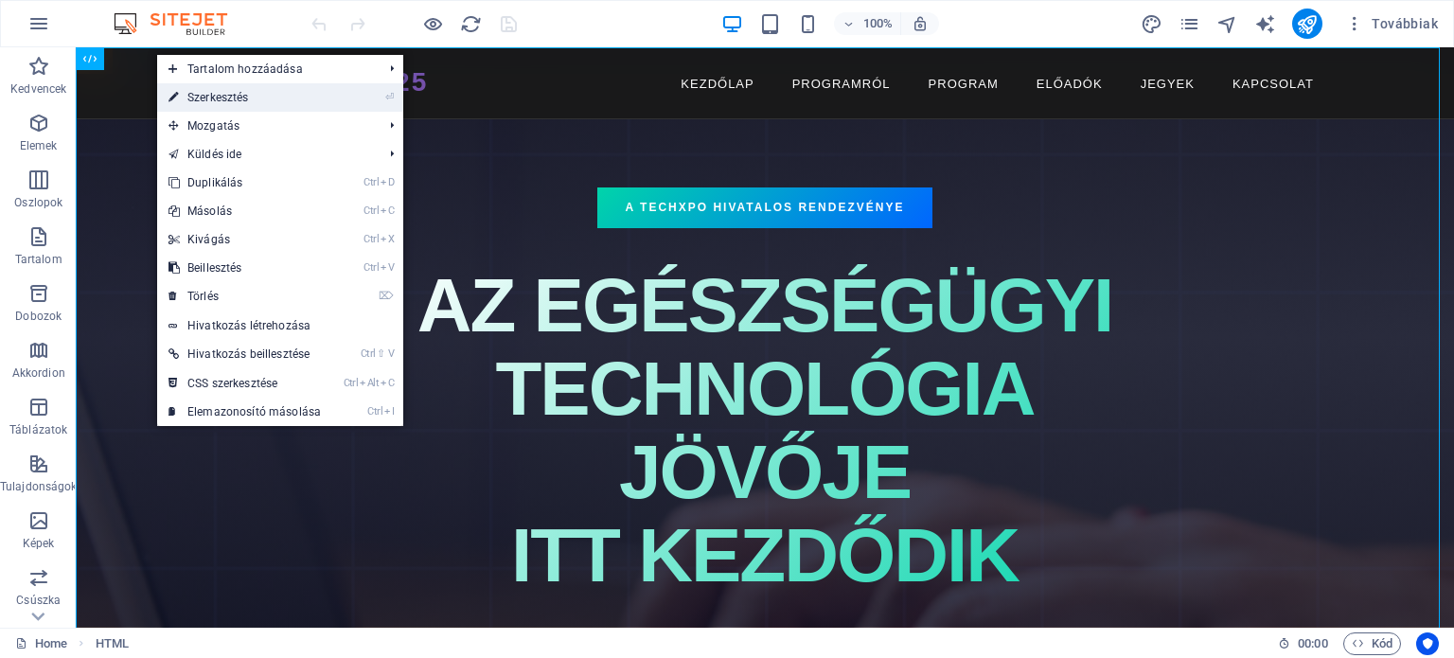
click at [200, 99] on link "⏎ Szerkesztés" at bounding box center [244, 97] width 175 height 28
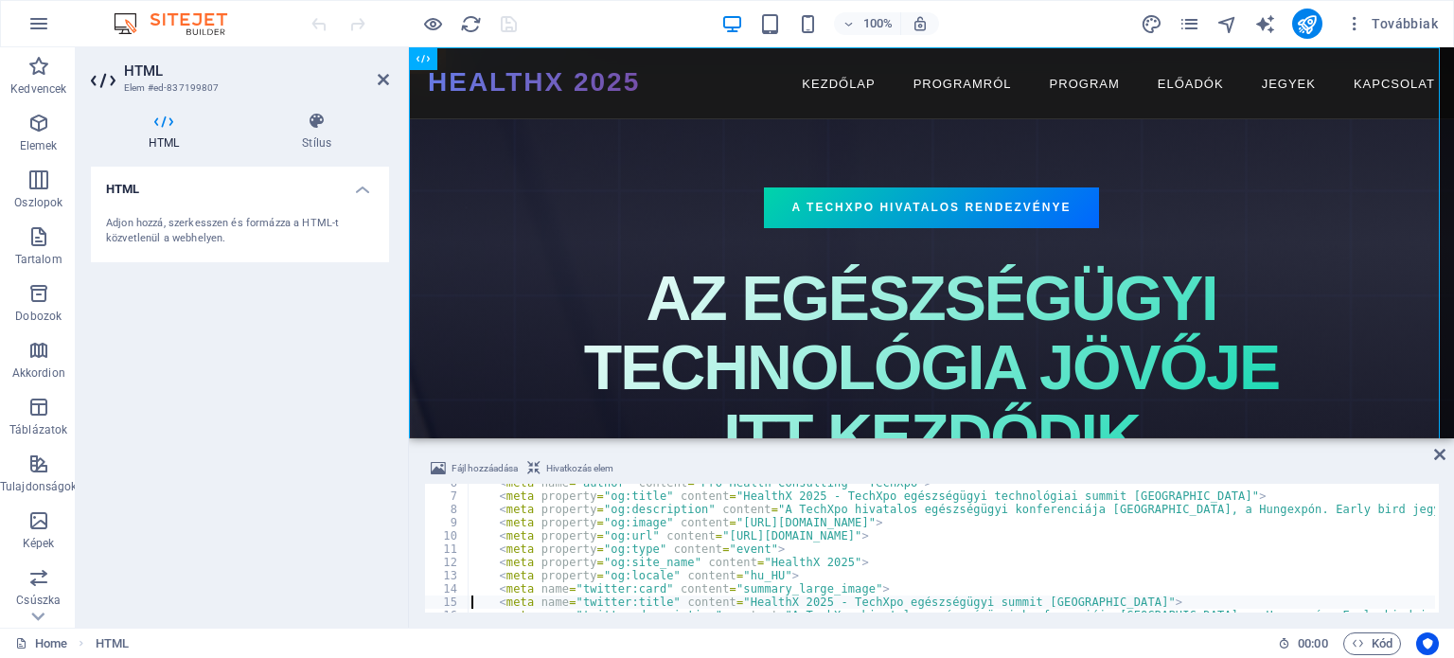
type textarea "<meta name="twitter:description" content="A TechXpo hivatalos egészségügyi konf…"
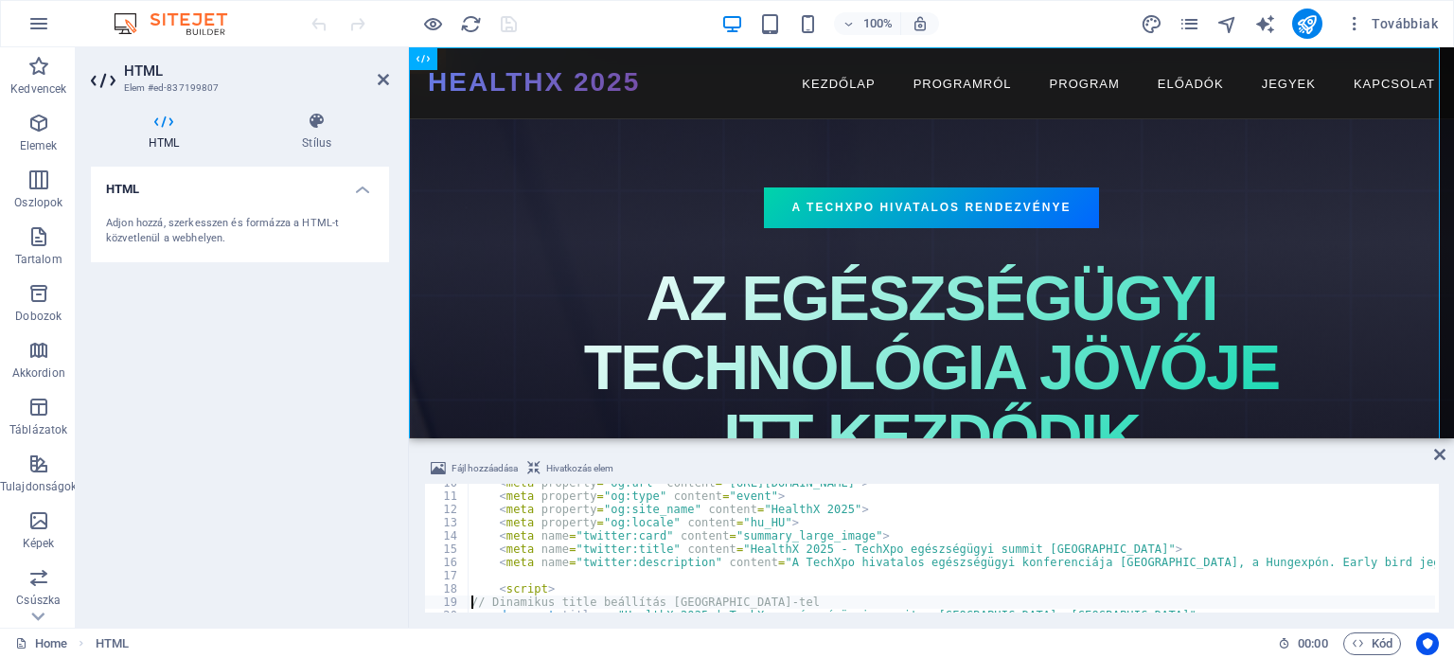
type textarea "</script>"
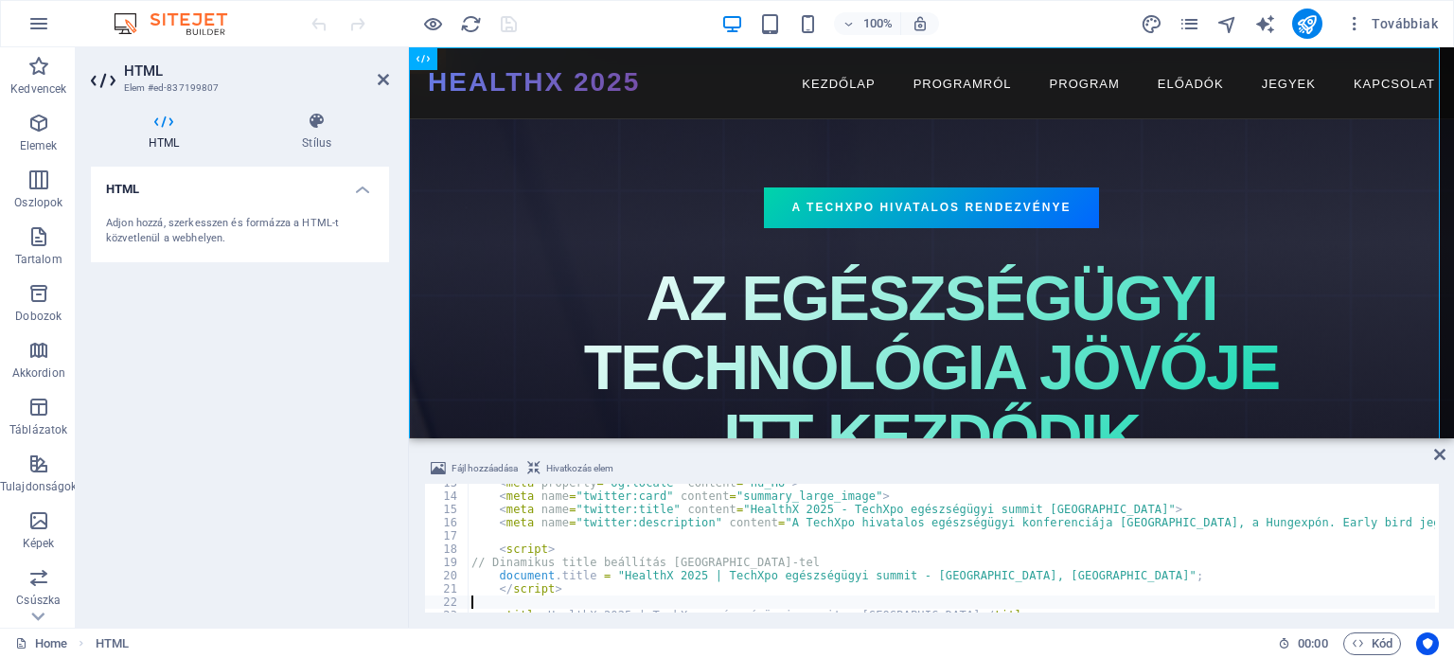
type textarea "<title>HealthX 2025 | TechXpo egészségügyi summit - [GEOGRAPHIC_DATA]</title>"
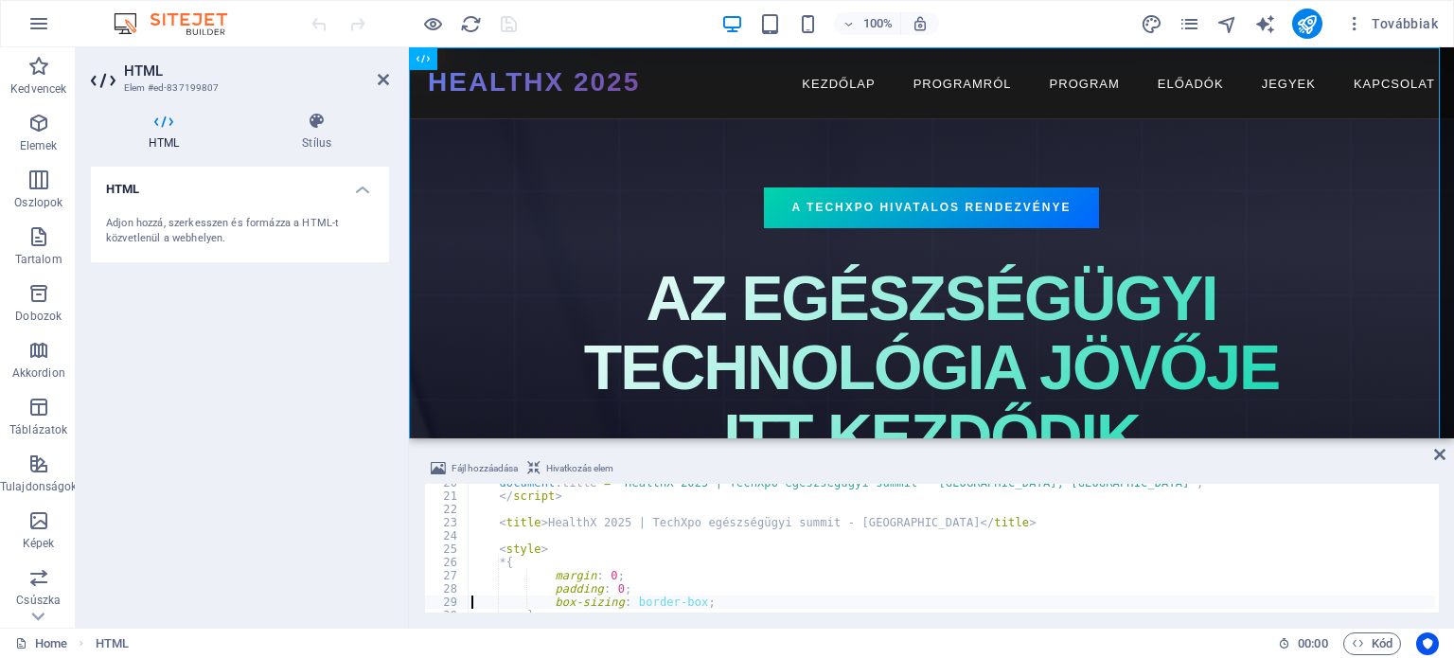
type textarea "}"
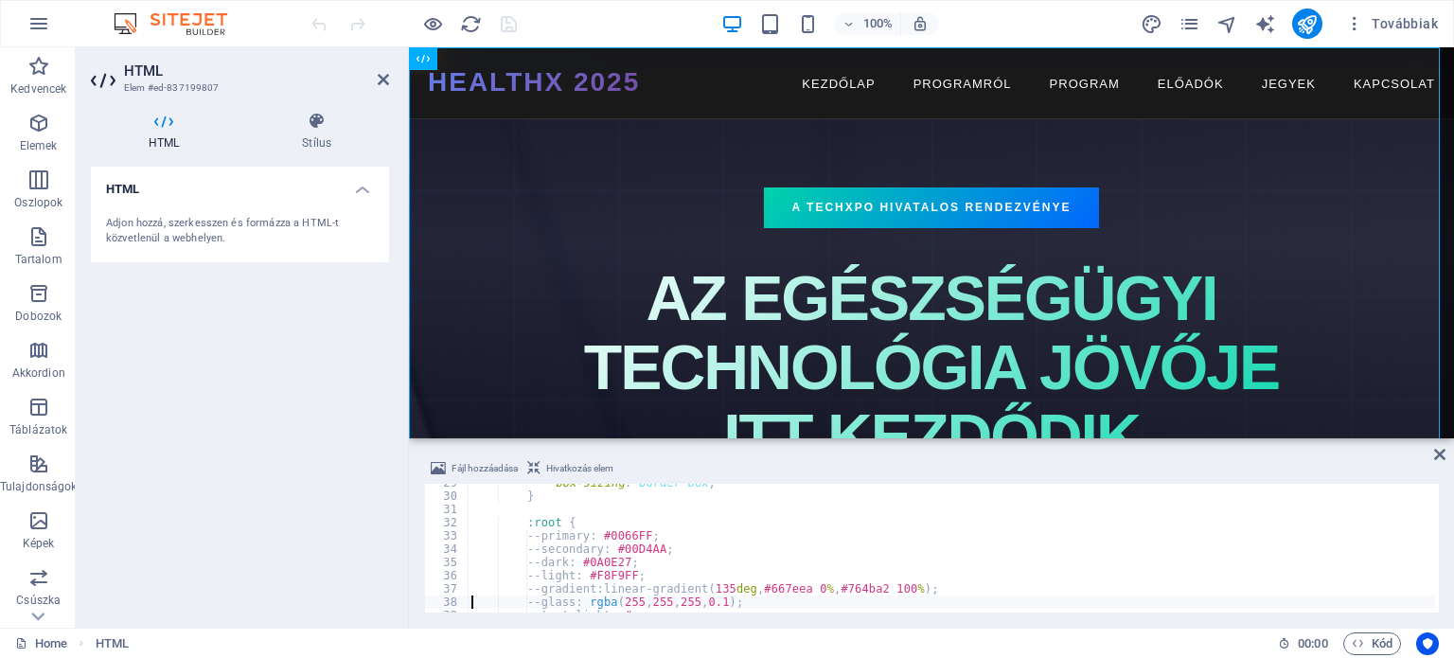
type textarea "}"
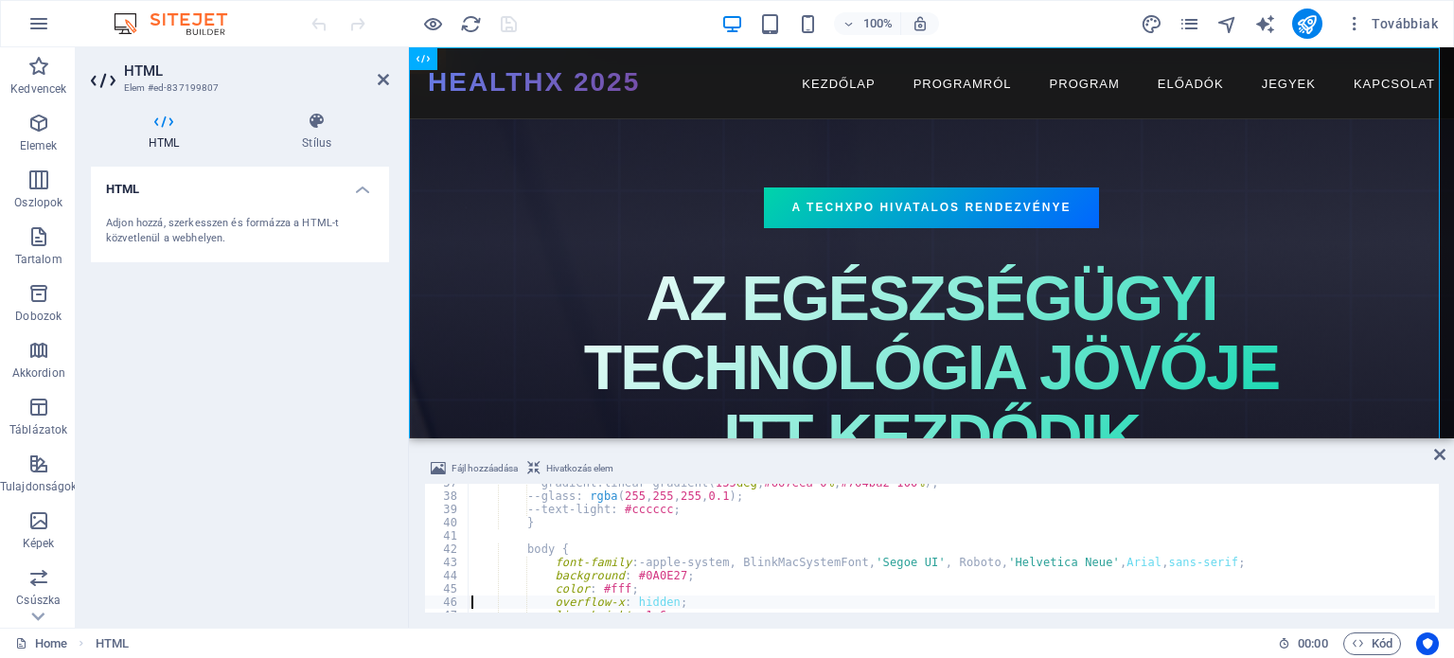
type textarea "}"
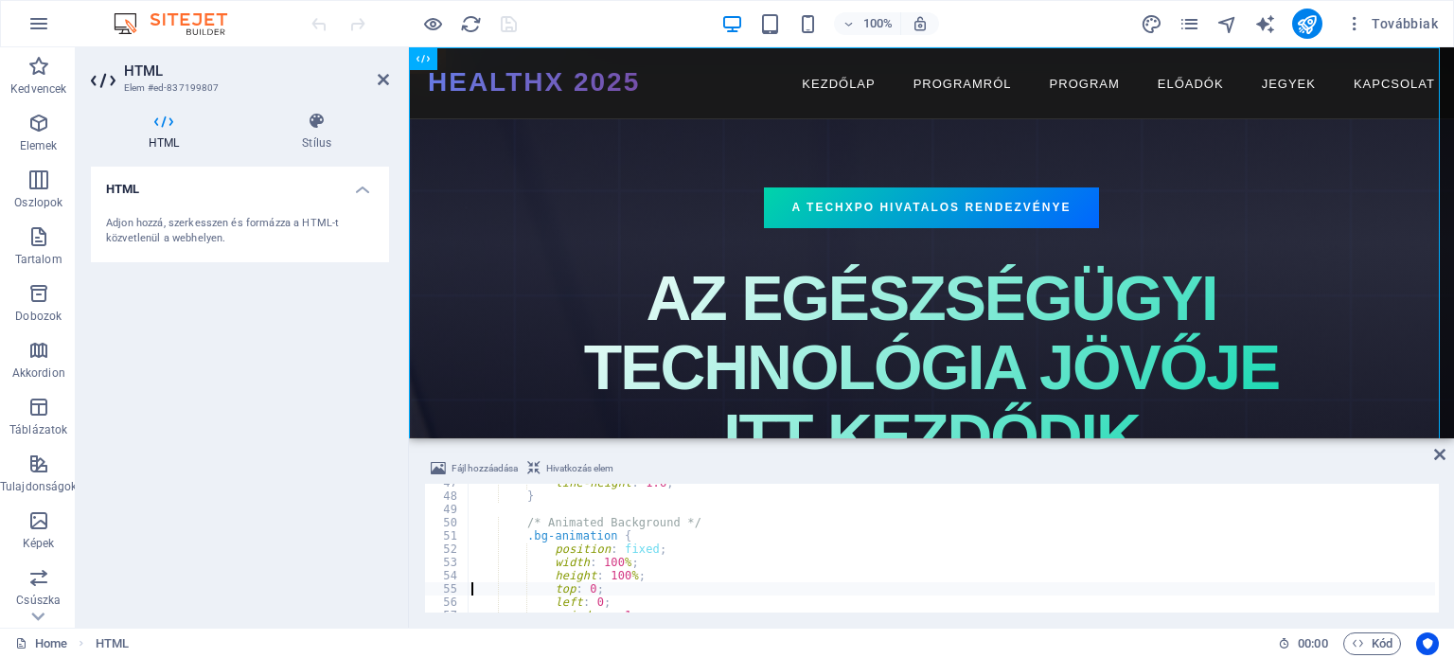
type textarea "/* Animated Background */"
type textarea "body {"
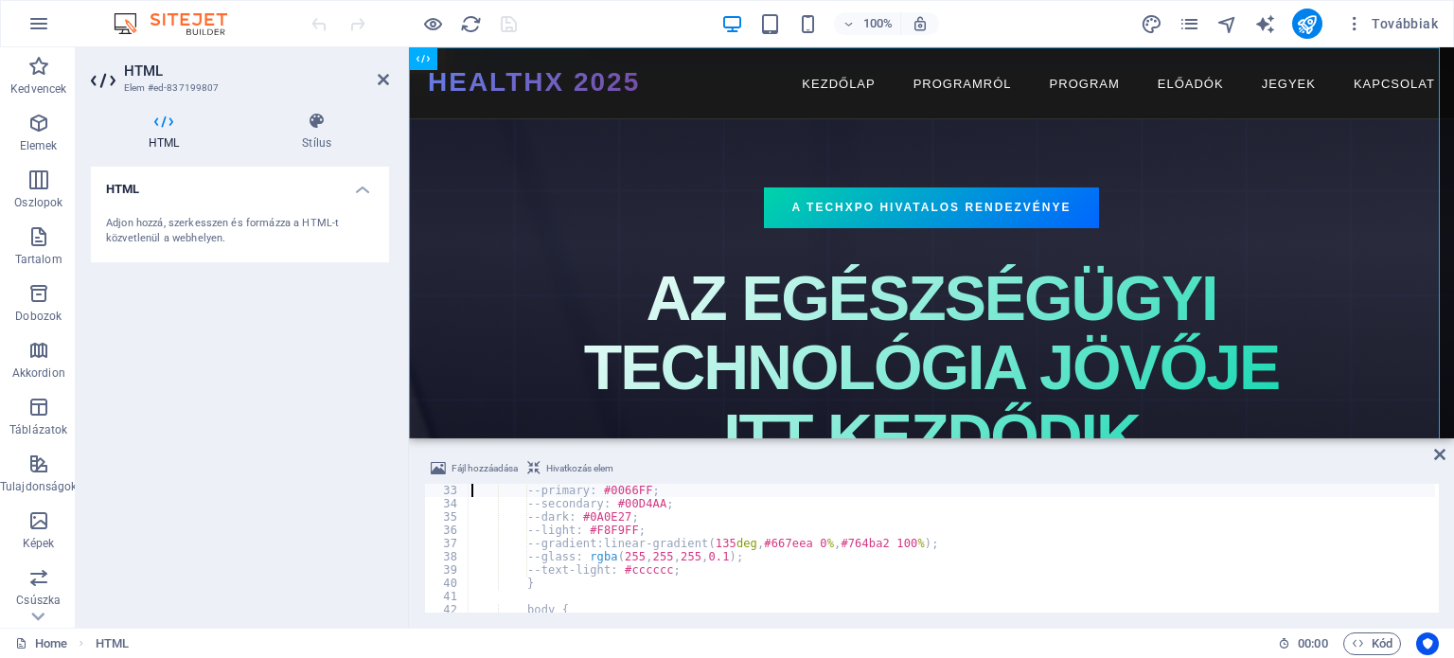
type textarea ":root {"
type textarea "<style>"
type textarea "<title>HealthX 2025 | TechXpo egészségügyi summit - [GEOGRAPHIC_DATA]</title>"
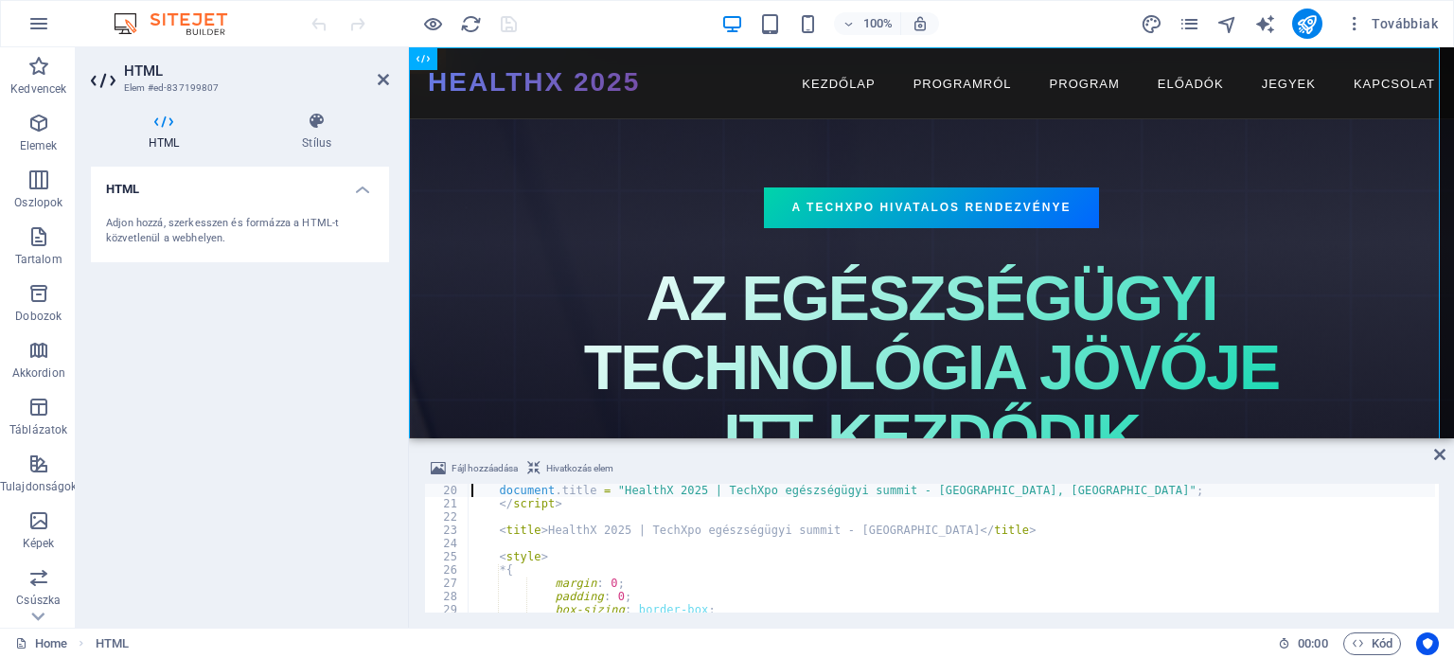
type textarea "// Dinamikus title beállítás [GEOGRAPHIC_DATA]-tel"
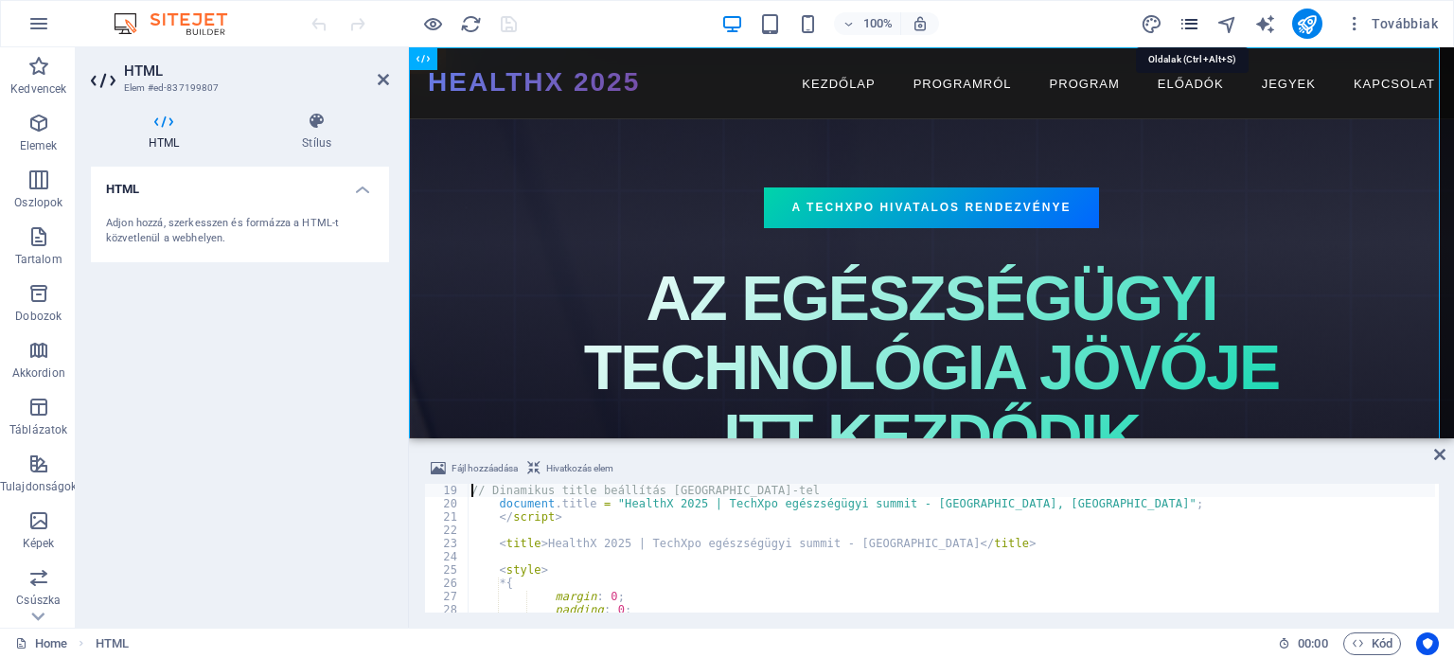
click at [1198, 22] on icon "pages" at bounding box center [1189, 24] width 22 height 22
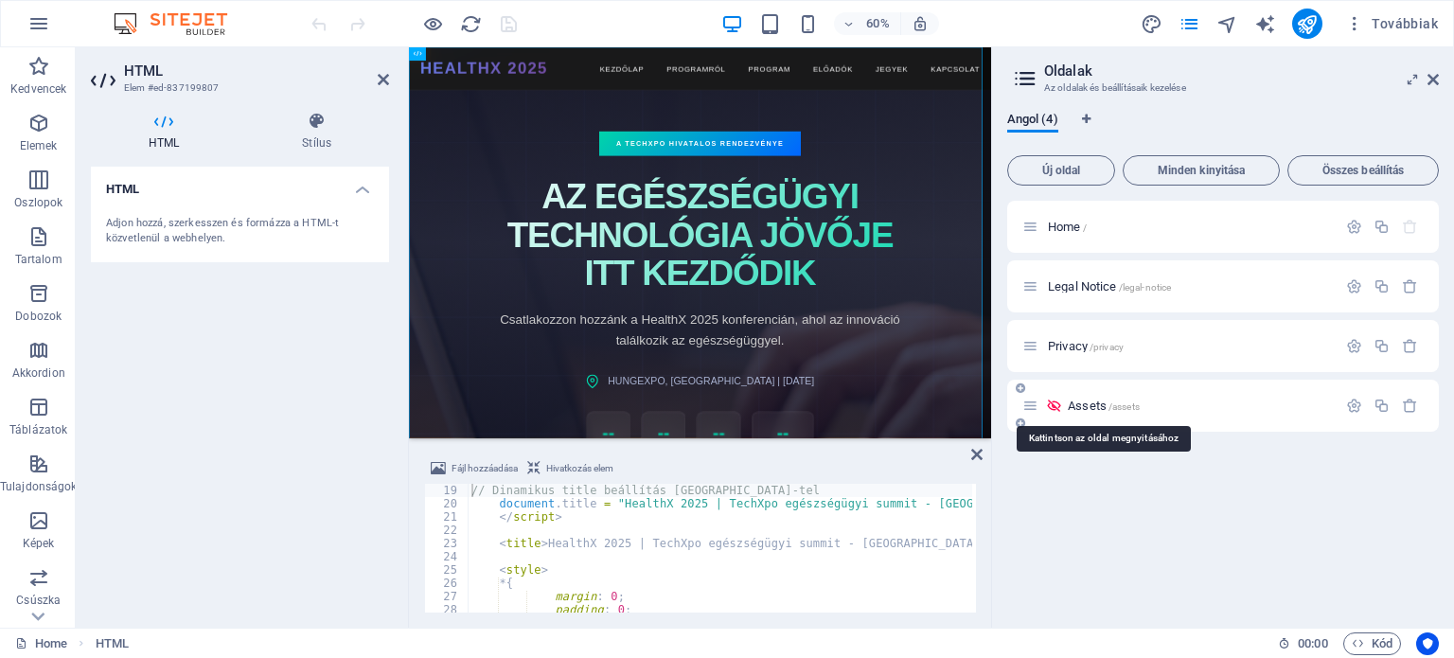
click at [1087, 402] on span "Assets /assets" at bounding box center [1103, 405] width 72 height 14
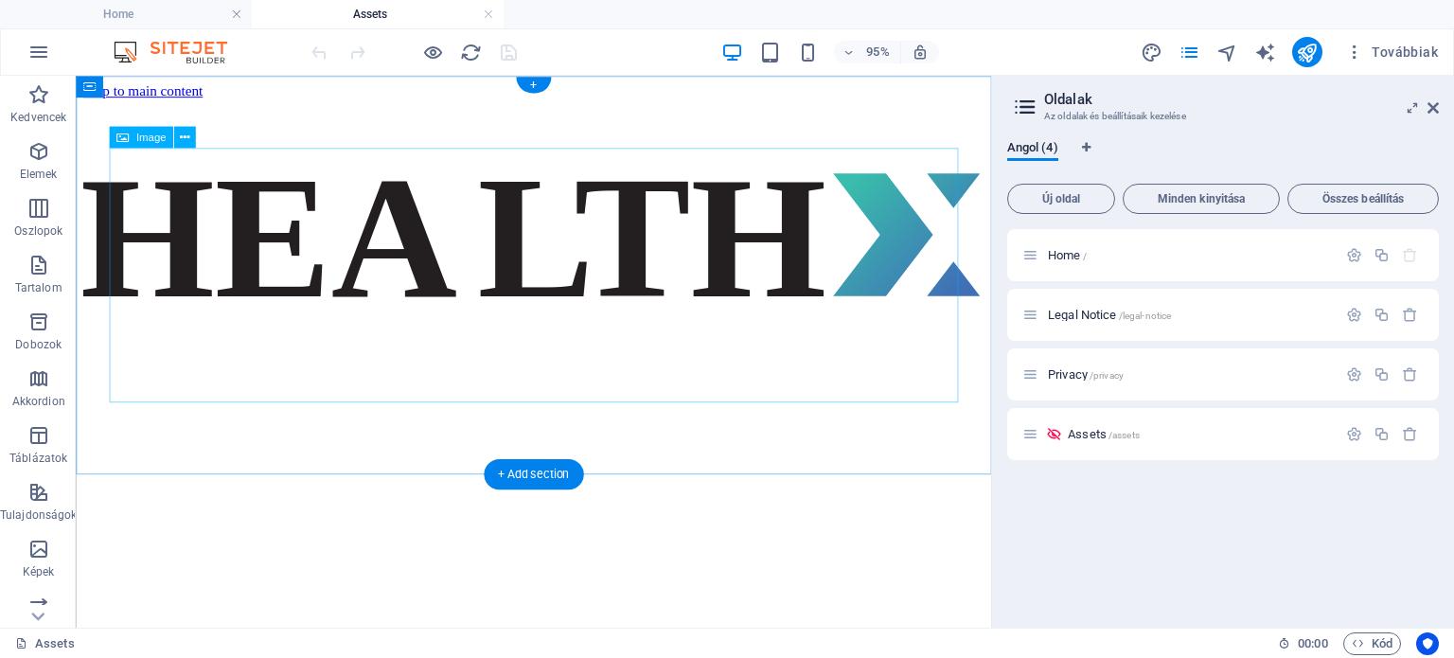
scroll to position [0, 0]
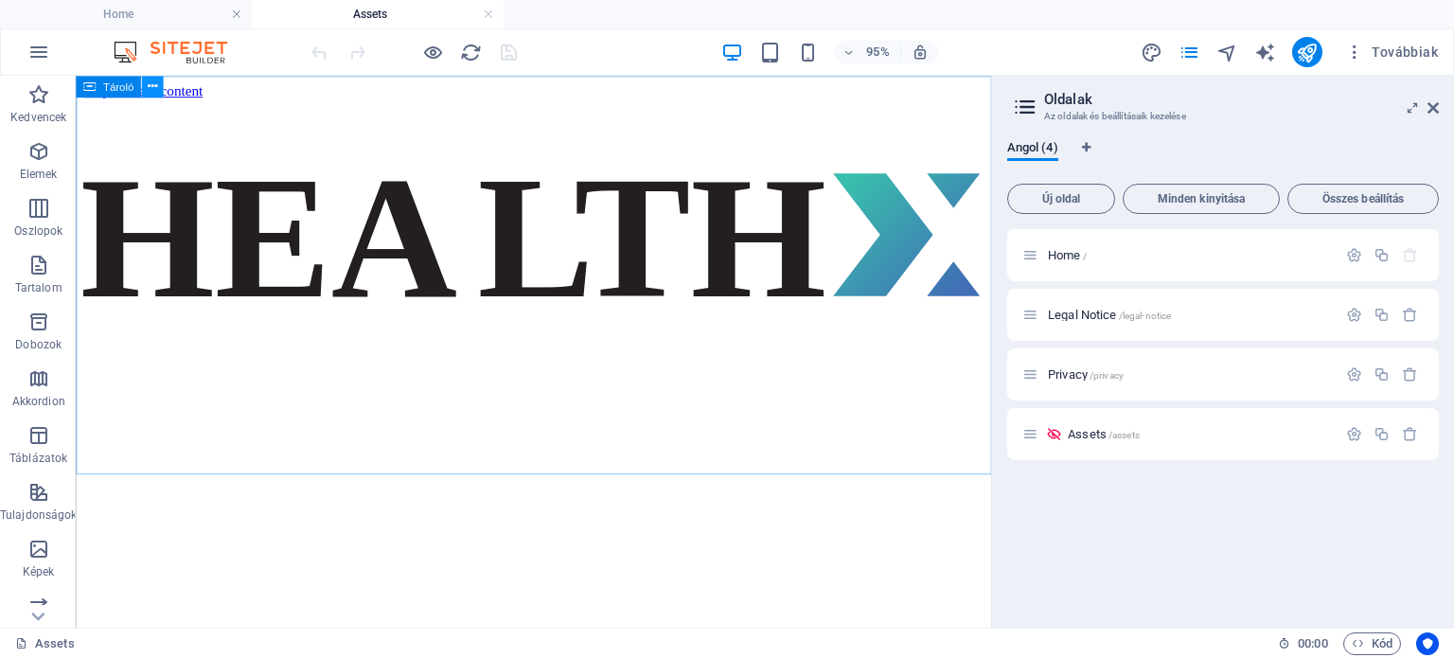
click at [153, 82] on icon at bounding box center [152, 86] width 9 height 19
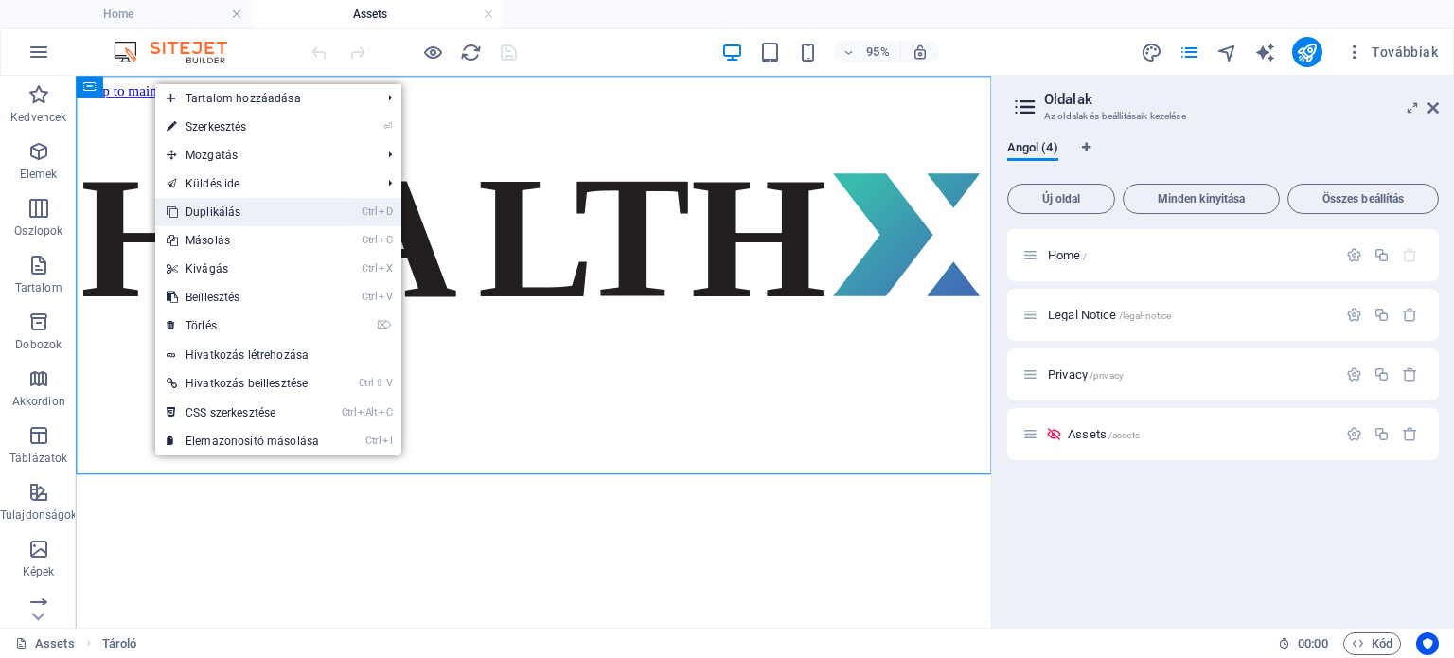
click at [201, 215] on link "Ctrl D Duplikálás" at bounding box center [242, 212] width 175 height 28
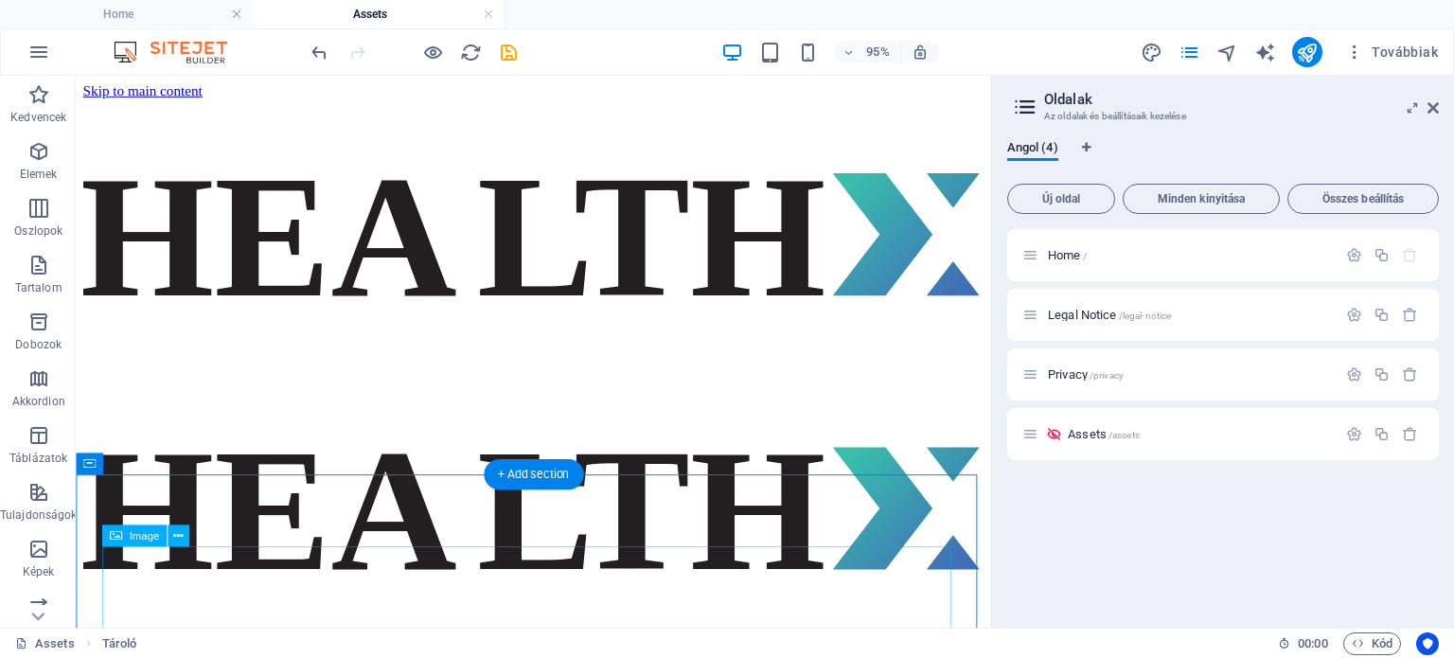
click at [203, 608] on figure at bounding box center [557, 533] width 948 height 289
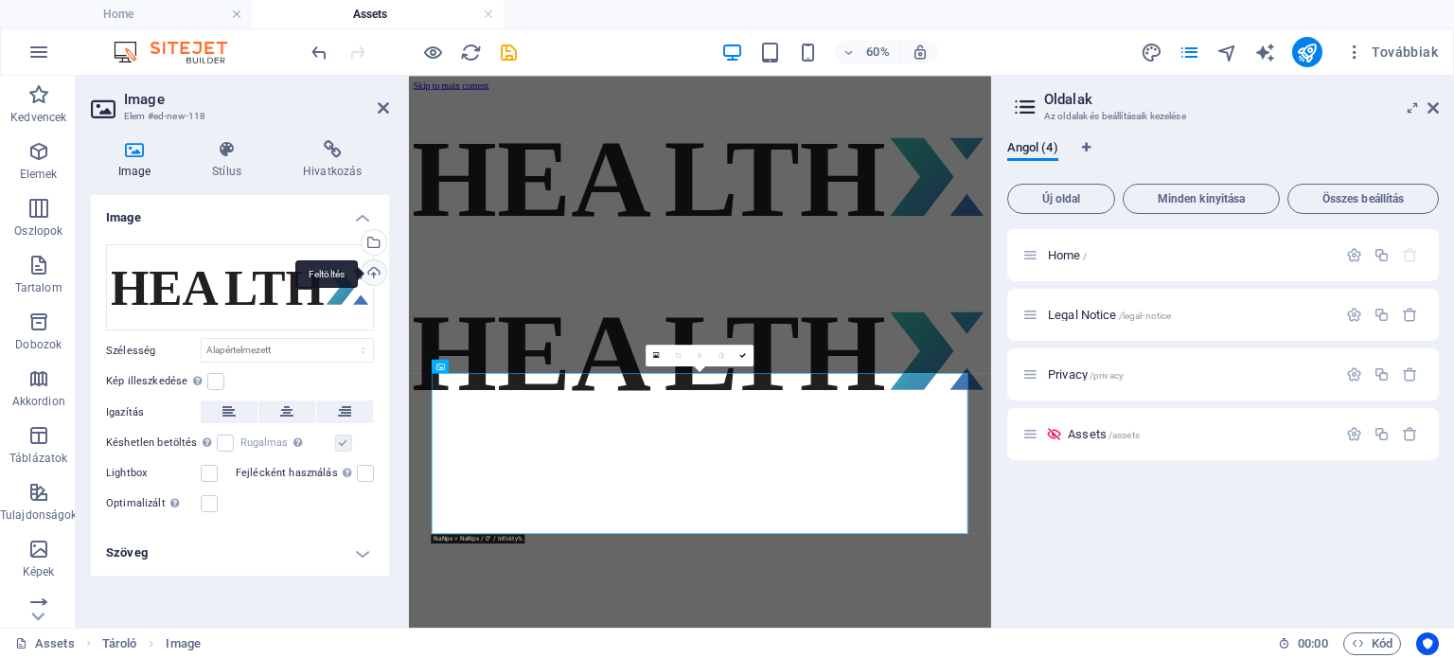
click at [378, 272] on div "Feltöltés" at bounding box center [372, 274] width 28 height 28
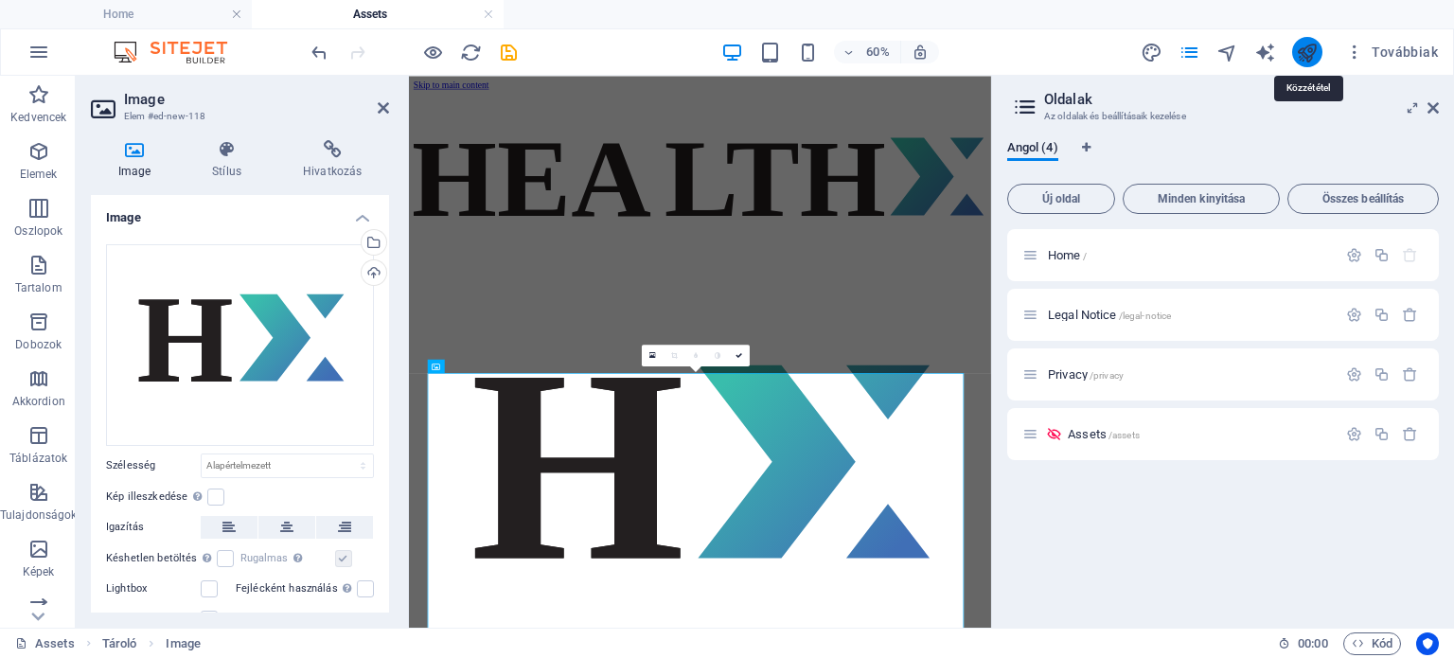
click at [1306, 52] on icon "publish" at bounding box center [1307, 53] width 22 height 22
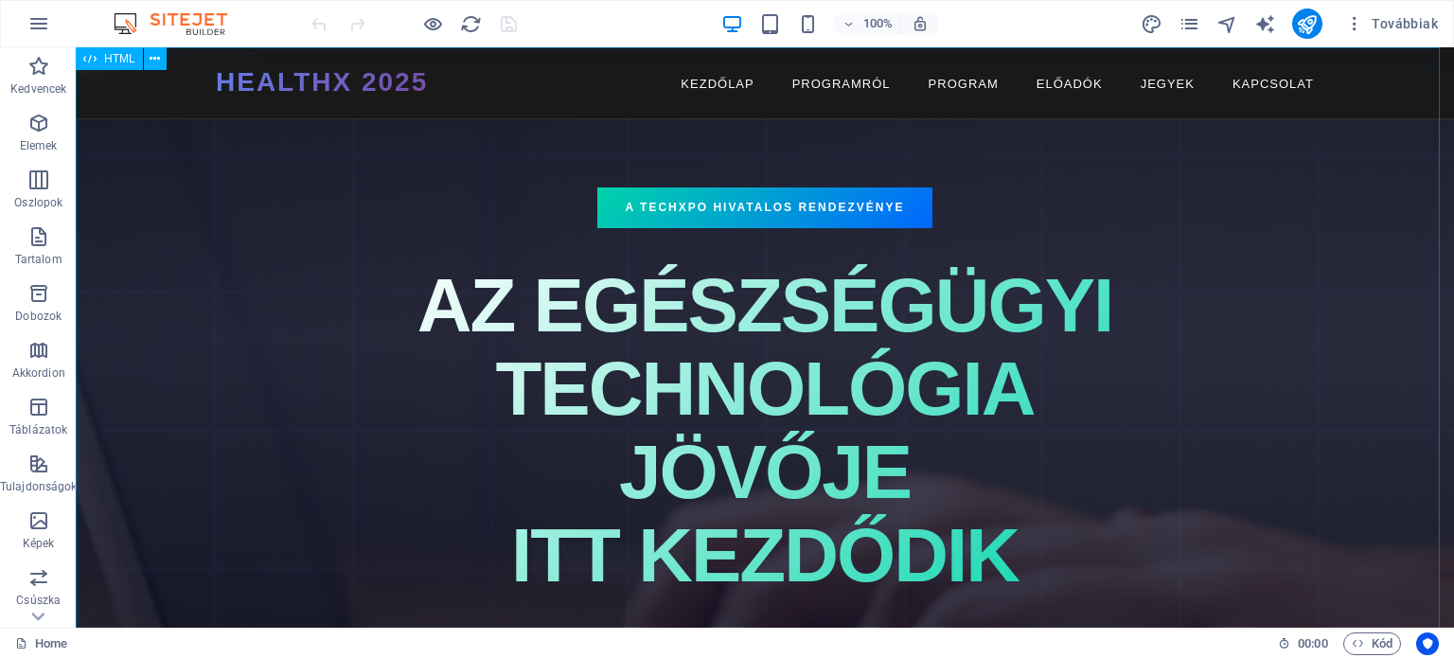
click at [158, 49] on icon at bounding box center [155, 59] width 10 height 20
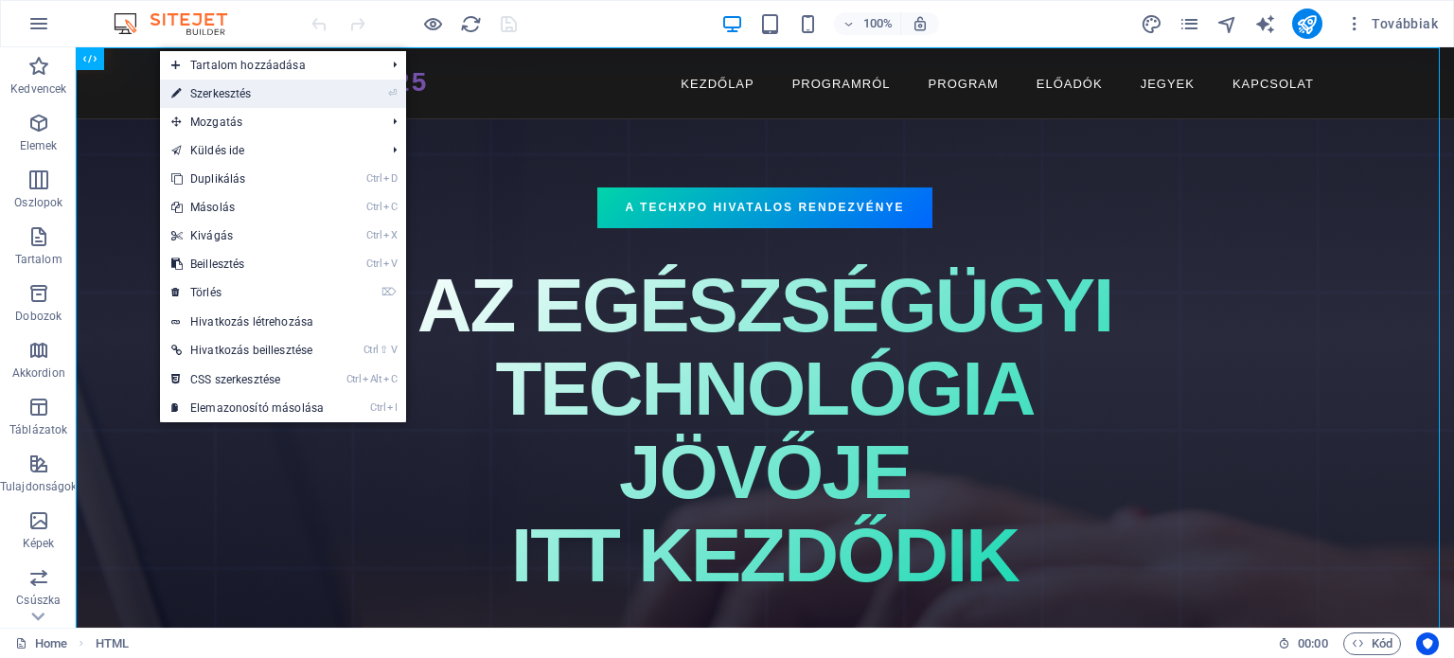
click at [192, 99] on link "⏎ Szerkesztés" at bounding box center [247, 93] width 175 height 28
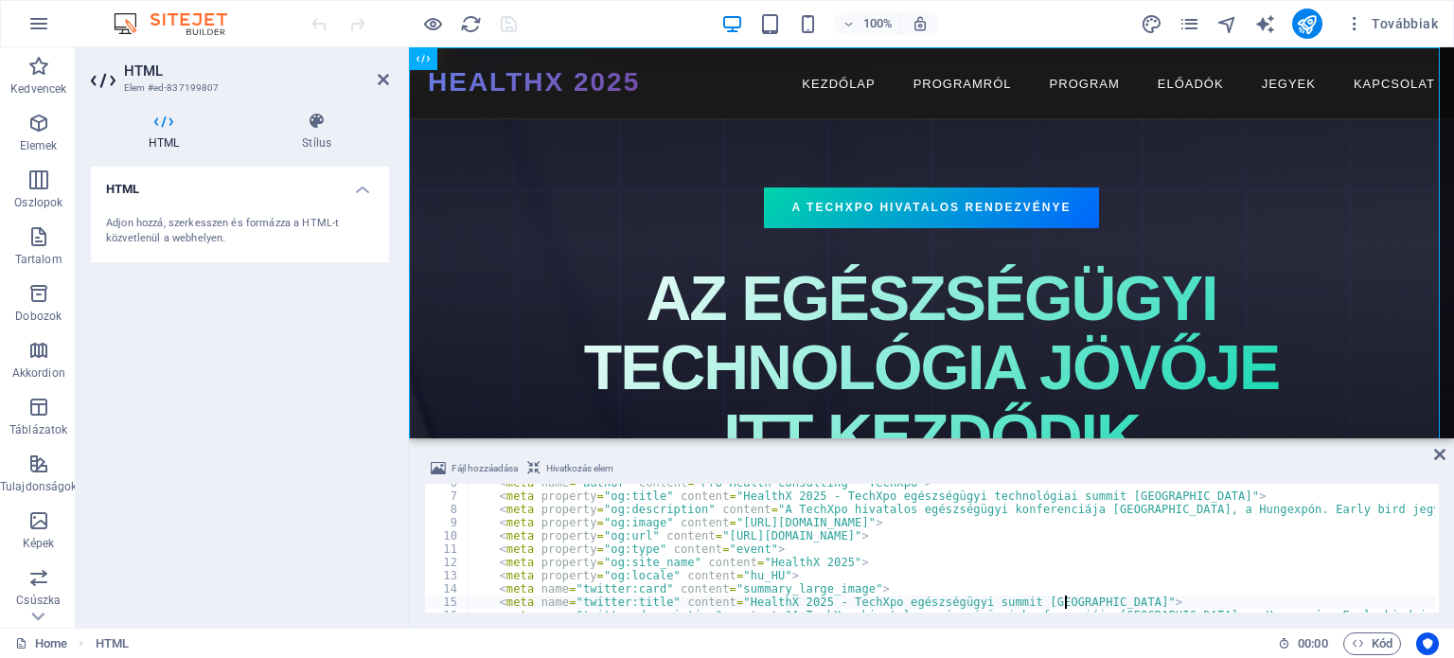
type textarea "<meta name="twitter:description" content="A TechXpo hivatalos egészségügyi konf…"
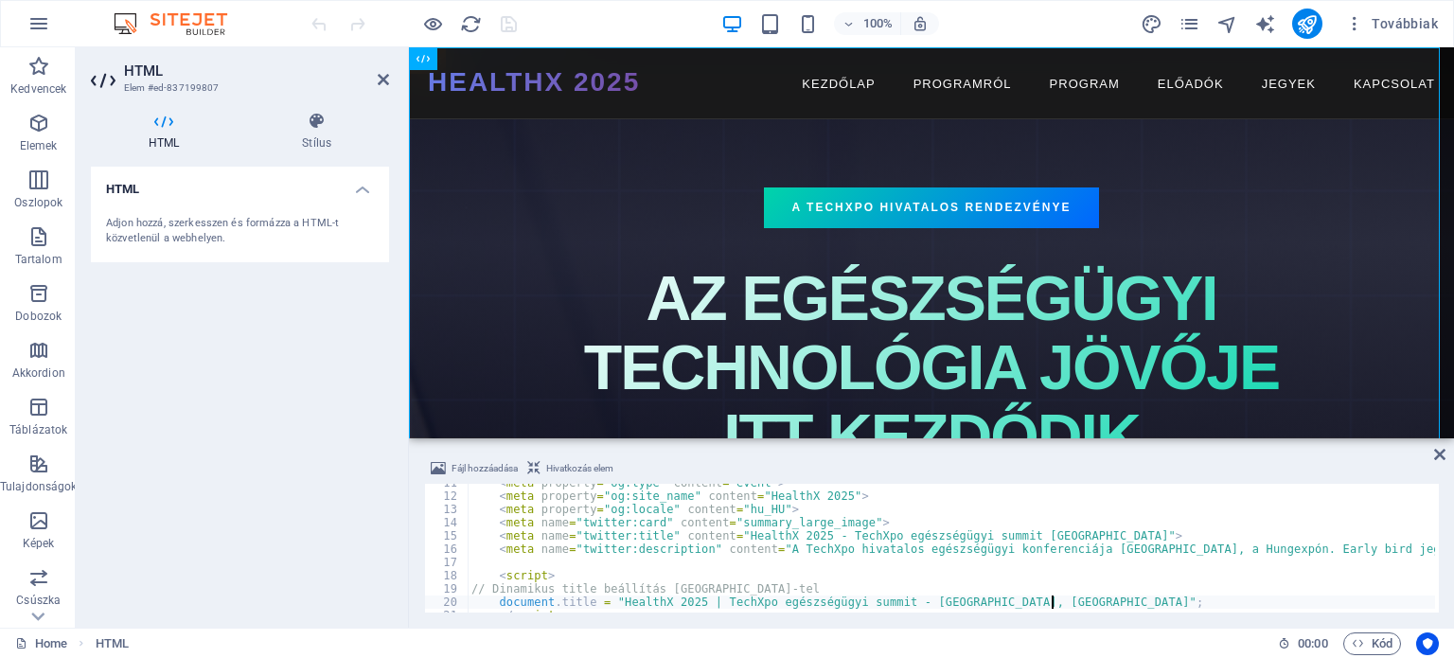
type textarea "</script>"
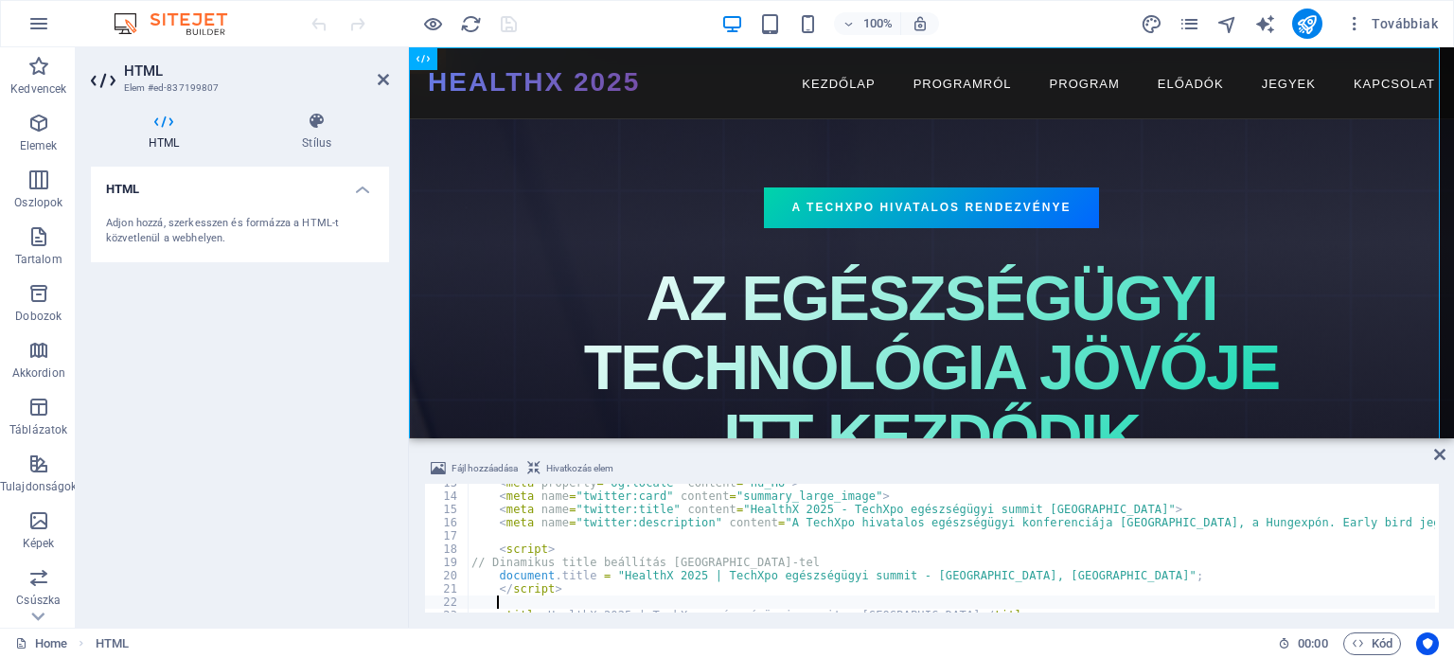
type textarea "<title>HealthX 2025 | TechXpo egészségügyi summit - [GEOGRAPHIC_DATA]</title>"
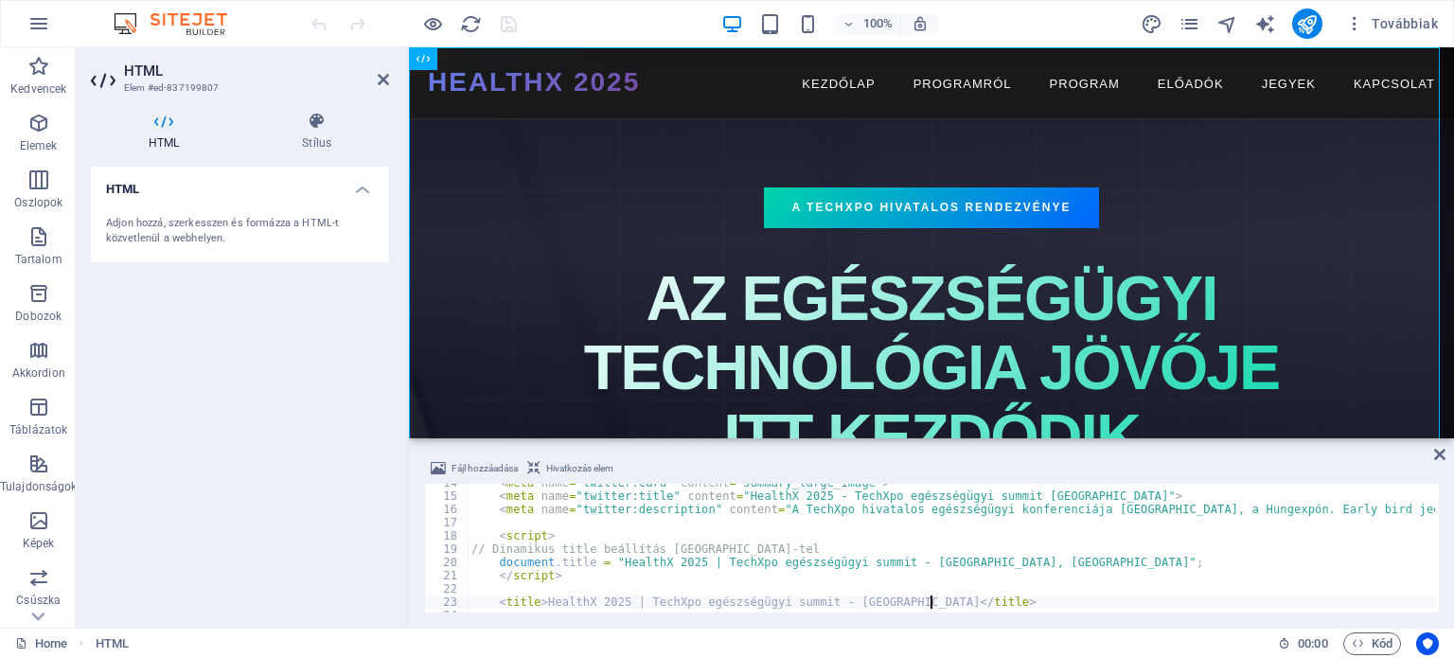
type textarea "<style>"
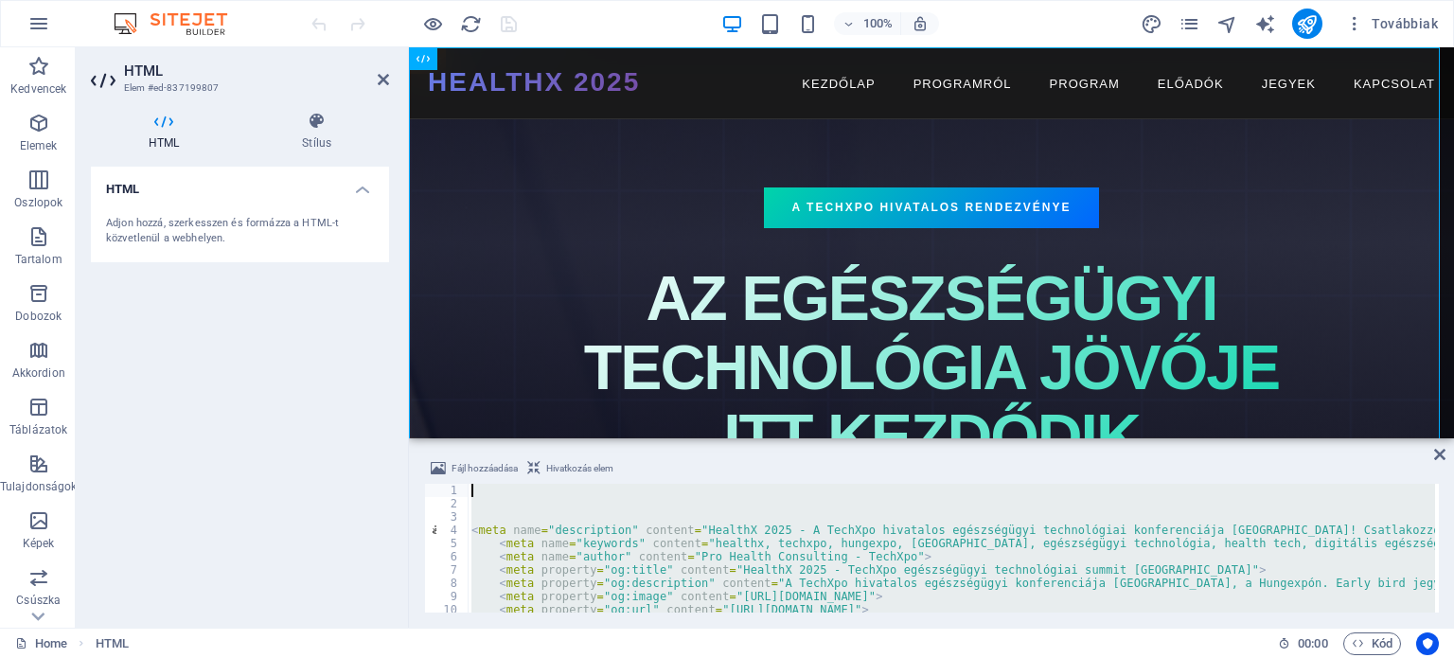
drag, startPoint x: 954, startPoint y: 573, endPoint x: 408, endPoint y: 448, distance: 560.3
click at [408, 448] on div "HTML Elem #ed-837199807 HTML Stílus HTML Adjon hozzá, szerkesszen és formázza a…" at bounding box center [765, 337] width 1378 height 580
type textarea "<title>HealthX 2025 | TechXpo egészségügyi summit - [GEOGRAPHIC_DATA]</title>"
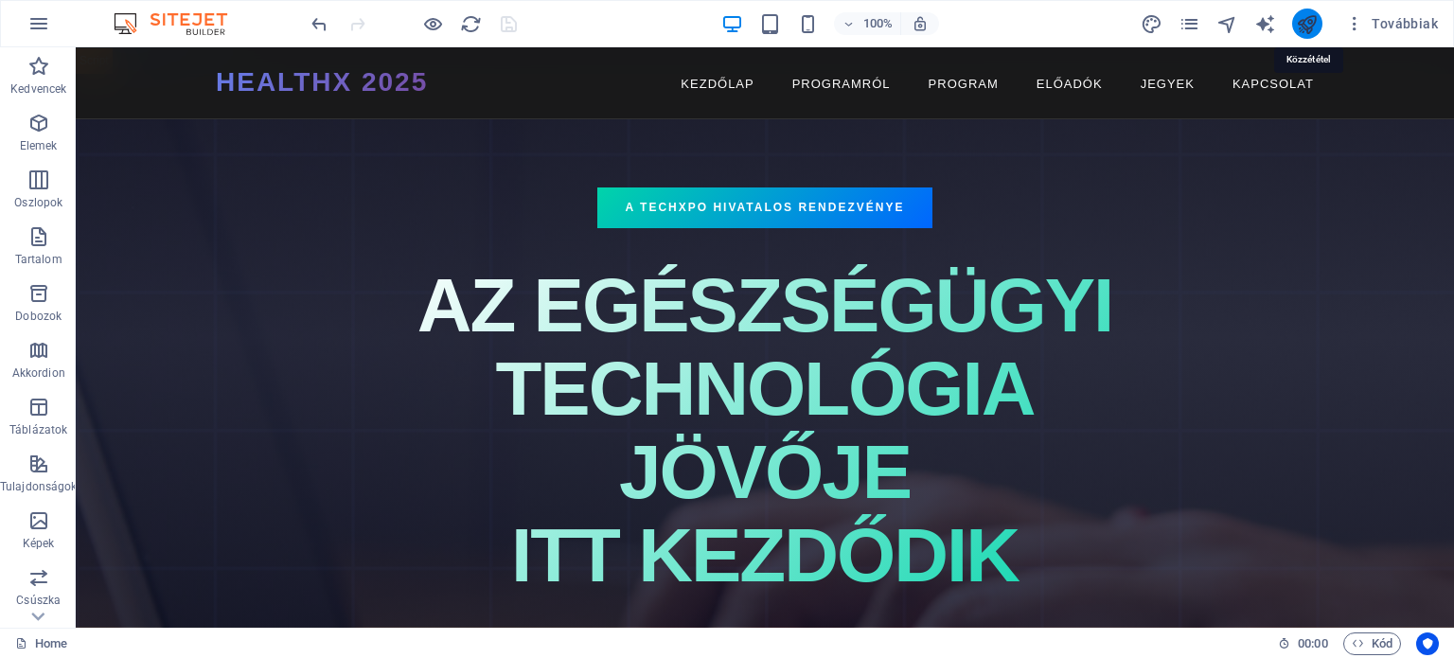
click at [1312, 19] on icon "publish" at bounding box center [1307, 24] width 22 height 22
